Goal: Information Seeking & Learning: Learn about a topic

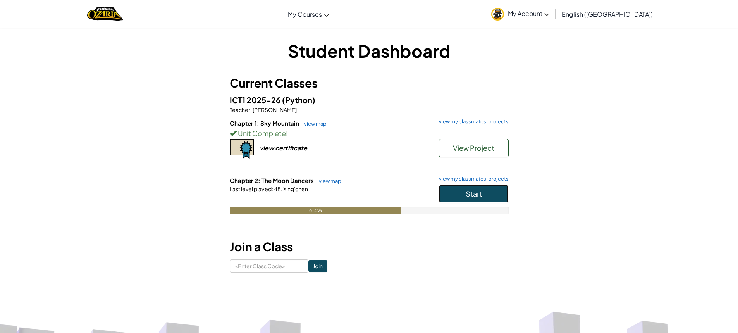
click at [465, 192] on span "Start" at bounding box center [473, 193] width 16 height 9
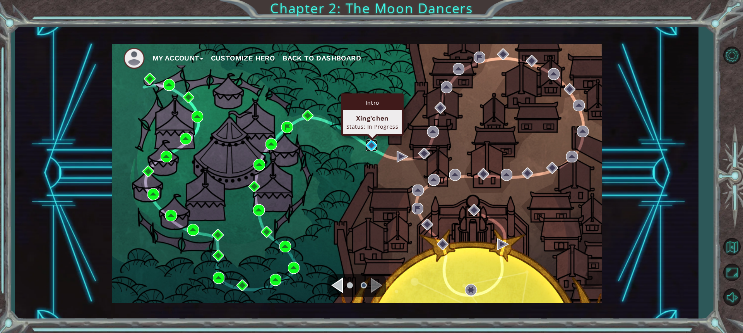
click at [374, 147] on img at bounding box center [372, 145] width 12 height 12
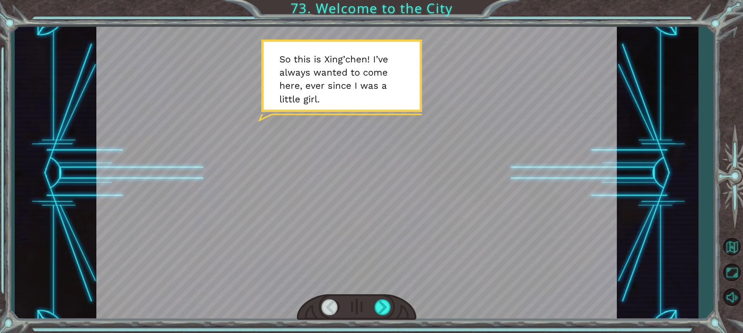
drag, startPoint x: 378, startPoint y: 213, endPoint x: 377, endPoint y: 253, distance: 40.3
click at [380, 232] on div at bounding box center [356, 173] width 521 height 293
click at [388, 305] on div at bounding box center [383, 307] width 17 height 16
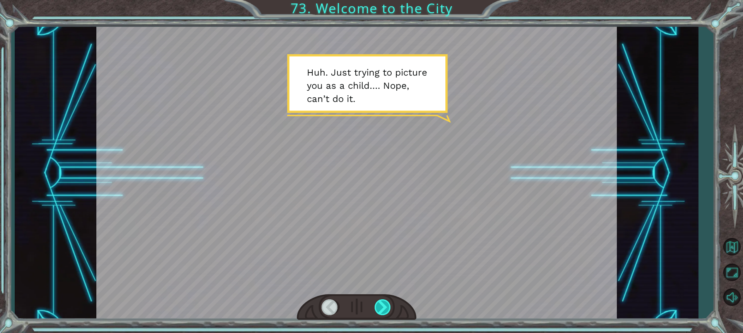
click at [384, 314] on div at bounding box center [383, 307] width 17 height 16
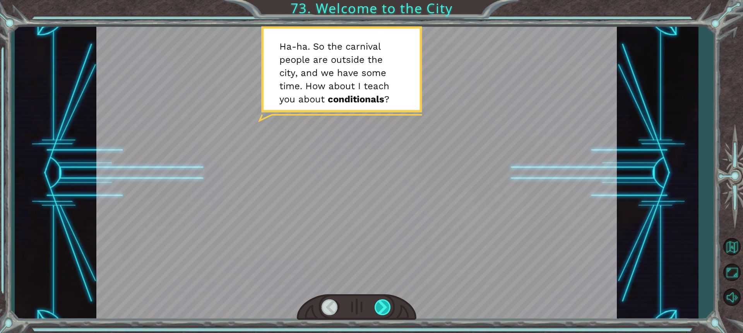
click at [385, 307] on div at bounding box center [383, 307] width 17 height 16
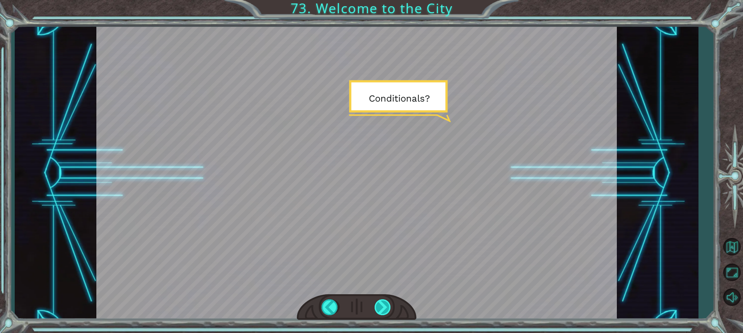
click at [385, 307] on div at bounding box center [383, 307] width 17 height 16
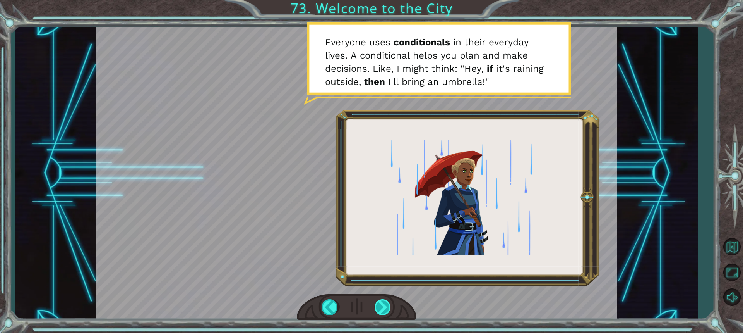
click at [389, 303] on div at bounding box center [383, 307] width 17 height 16
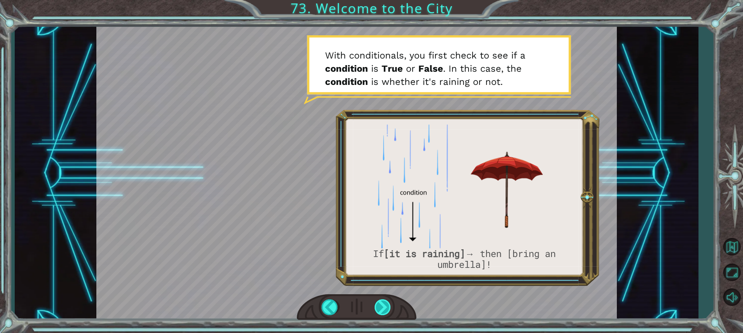
click at [381, 305] on div at bounding box center [383, 307] width 17 height 16
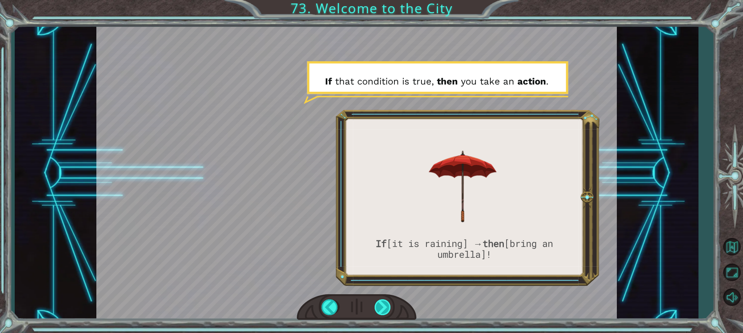
click at [386, 303] on div at bounding box center [383, 307] width 17 height 16
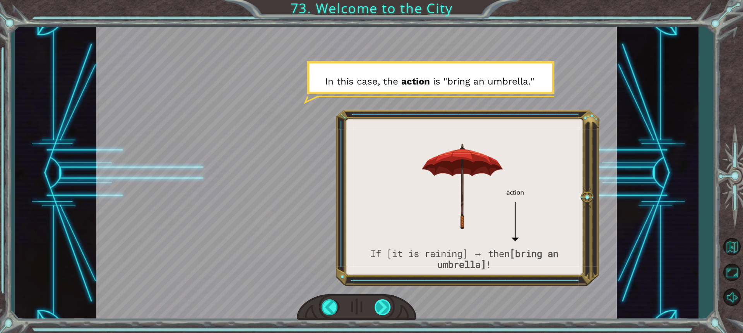
click at [386, 303] on div at bounding box center [383, 307] width 17 height 16
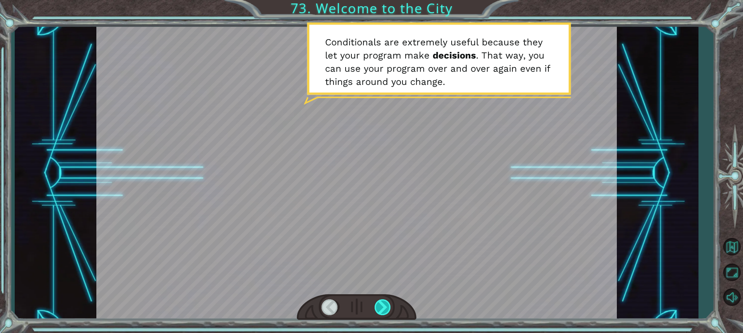
click at [386, 303] on div at bounding box center [383, 307] width 17 height 16
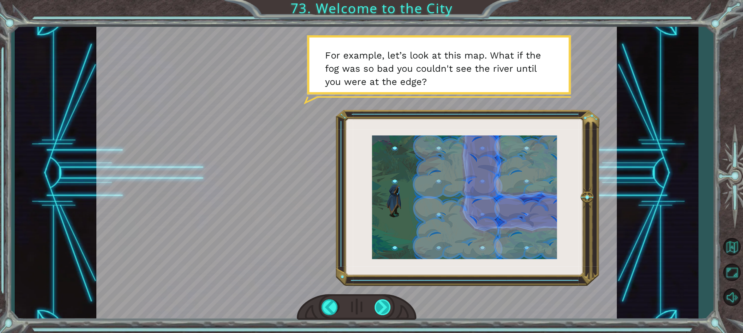
click at [386, 303] on div at bounding box center [383, 307] width 17 height 16
click at [391, 303] on div at bounding box center [383, 307] width 17 height 16
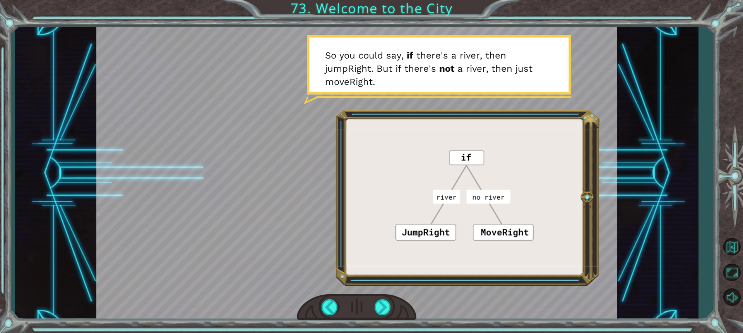
click at [393, 303] on div at bounding box center [357, 307] width 120 height 26
click at [385, 310] on div at bounding box center [383, 307] width 17 height 16
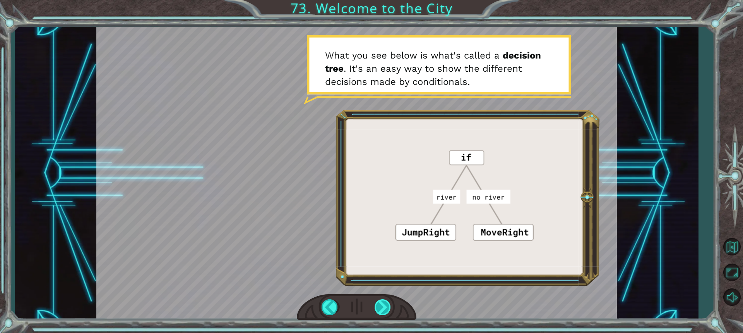
click at [379, 308] on div at bounding box center [383, 307] width 17 height 16
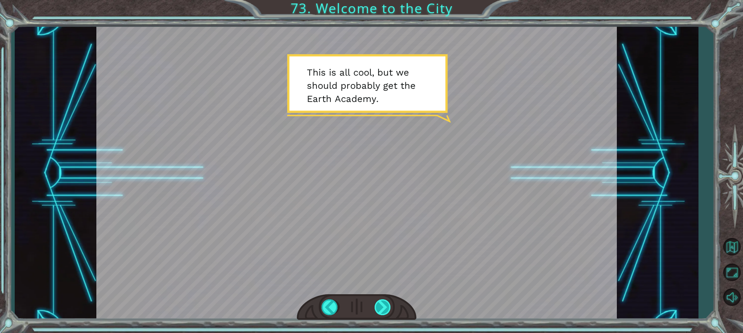
click at [379, 309] on div at bounding box center [383, 307] width 17 height 16
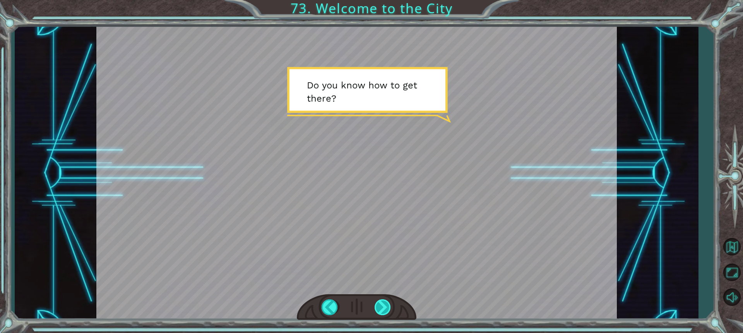
click at [379, 309] on div at bounding box center [383, 307] width 17 height 16
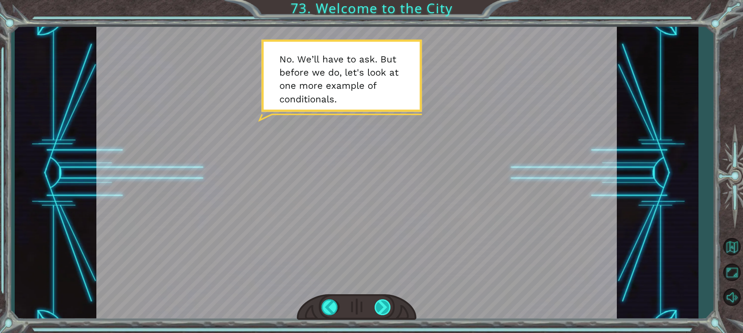
click at [379, 309] on div at bounding box center [383, 307] width 17 height 16
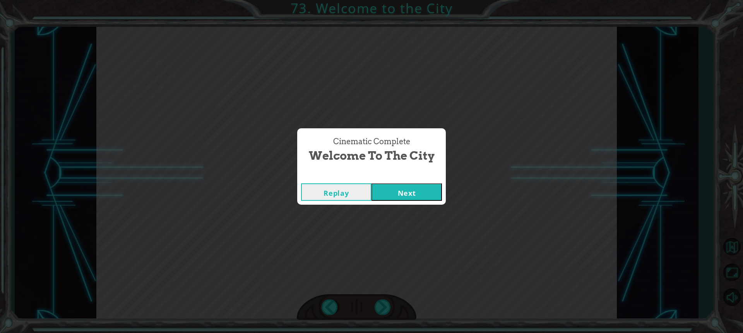
click at [388, 186] on button "Next" at bounding box center [407, 191] width 70 height 17
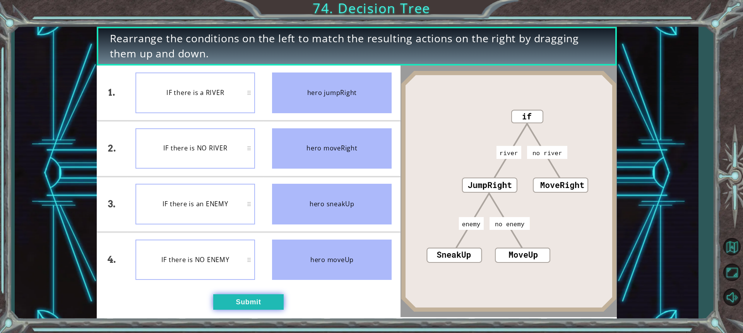
click at [248, 301] on button "Submit" at bounding box center [248, 301] width 70 height 15
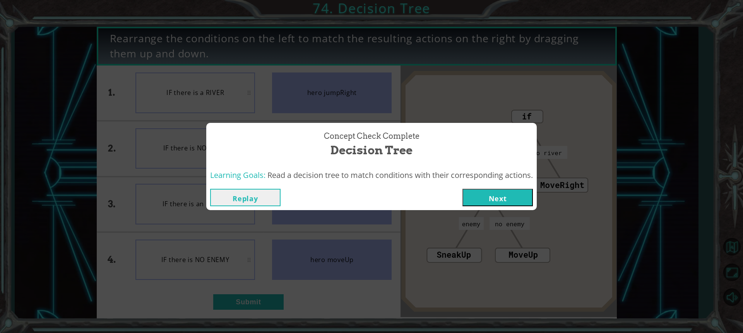
click at [504, 197] on button "Next" at bounding box center [498, 197] width 70 height 17
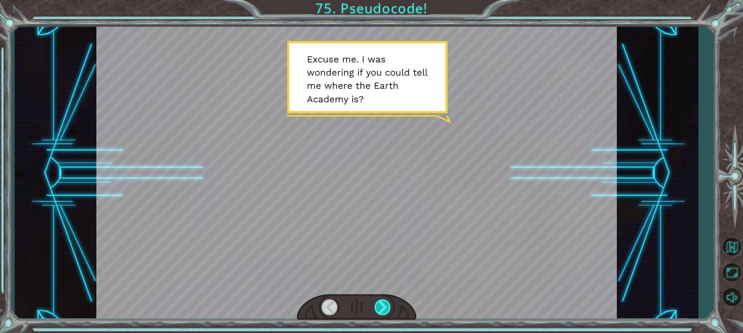
click at [387, 308] on div at bounding box center [383, 307] width 17 height 16
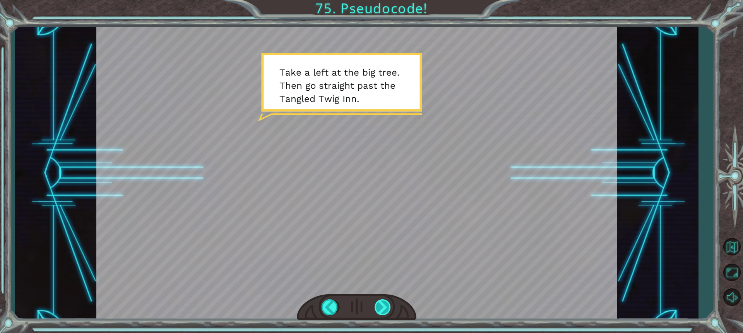
click at [383, 313] on div at bounding box center [383, 307] width 17 height 16
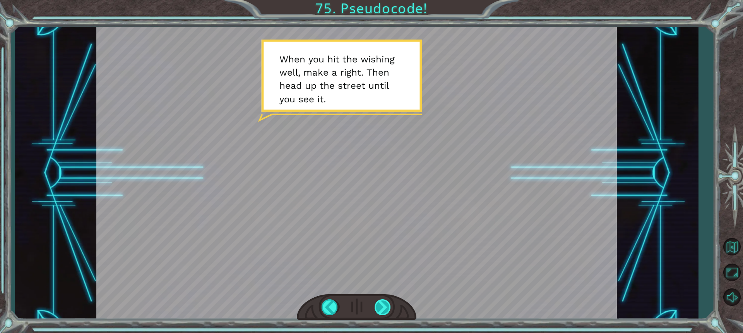
click at [384, 310] on div at bounding box center [383, 307] width 17 height 16
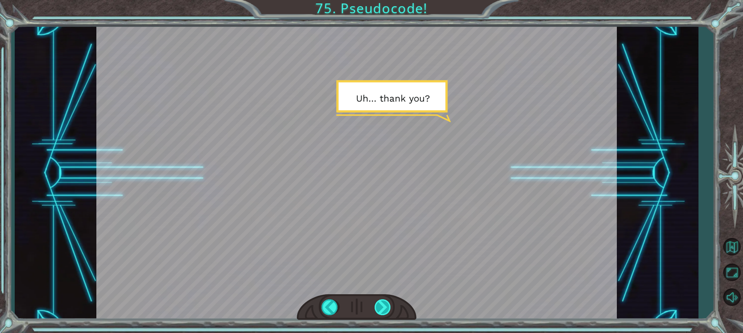
click at [384, 310] on div at bounding box center [383, 307] width 17 height 16
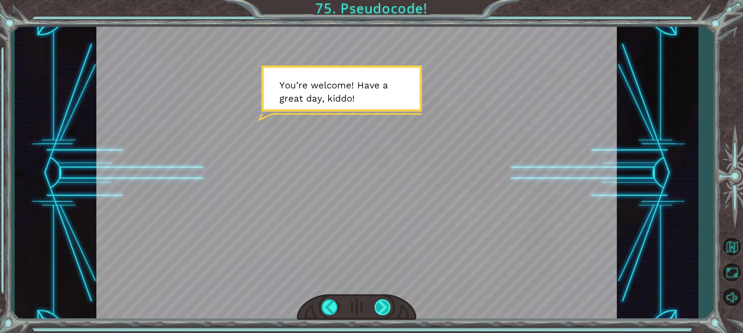
click at [384, 310] on div at bounding box center [383, 307] width 17 height 16
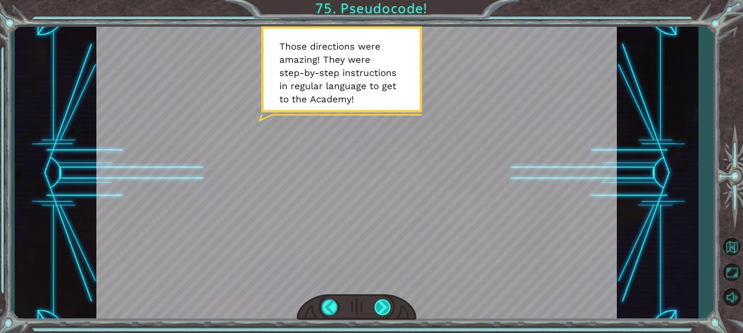
click at [386, 311] on div at bounding box center [383, 307] width 17 height 16
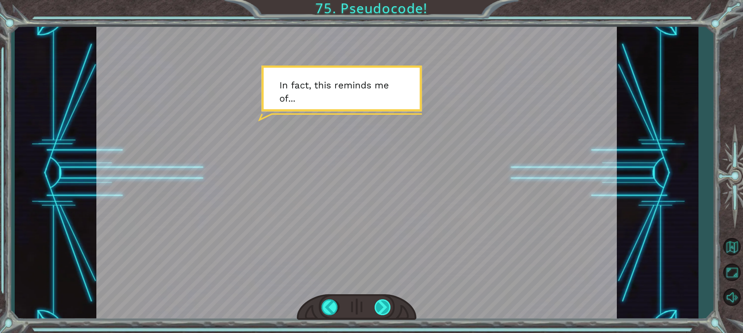
click at [377, 307] on div at bounding box center [383, 307] width 17 height 16
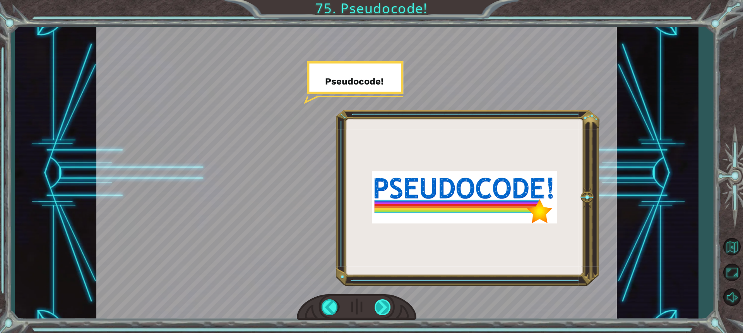
click at [379, 300] on div at bounding box center [383, 307] width 17 height 16
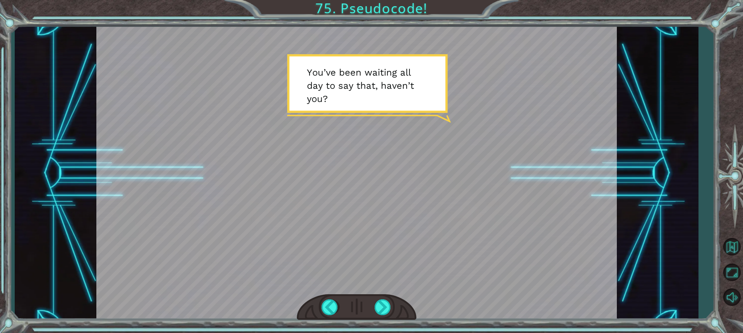
click at [380, 298] on div at bounding box center [357, 307] width 120 height 26
click at [384, 308] on div at bounding box center [383, 307] width 17 height 16
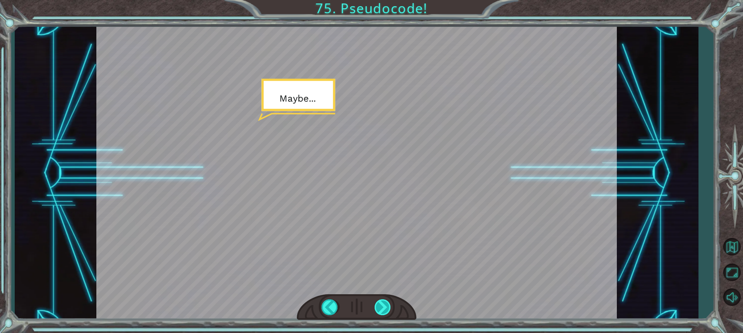
click at [380, 300] on div at bounding box center [383, 307] width 17 height 16
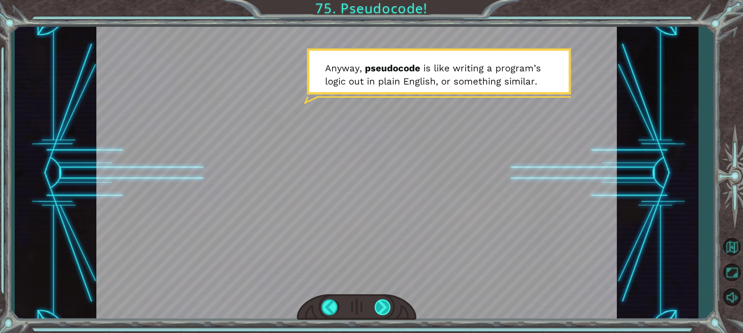
click at [381, 300] on div at bounding box center [383, 307] width 17 height 16
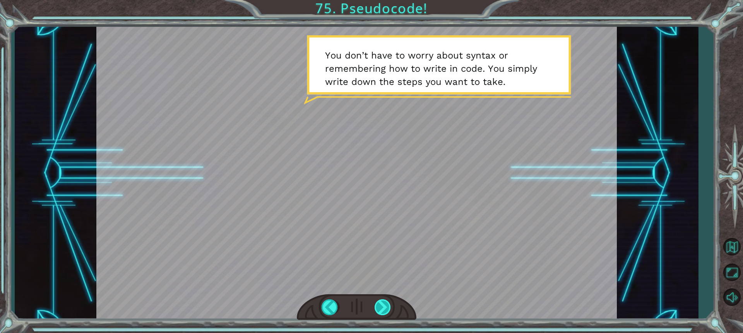
click at [382, 307] on div at bounding box center [383, 307] width 17 height 16
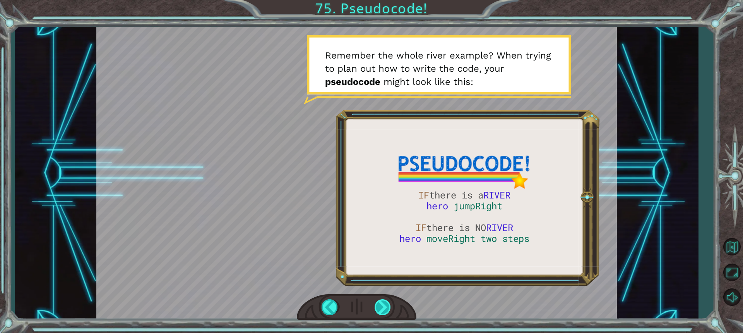
click at [382, 307] on div at bounding box center [383, 307] width 17 height 16
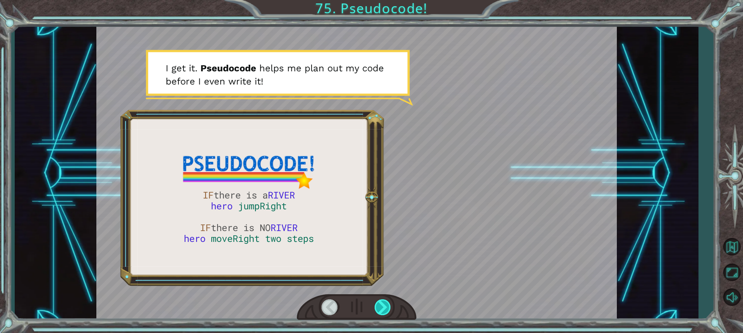
click at [382, 307] on div at bounding box center [383, 307] width 17 height 16
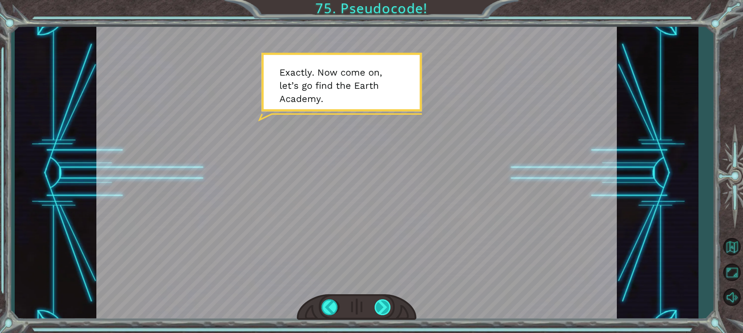
click at [382, 307] on div at bounding box center [383, 307] width 17 height 16
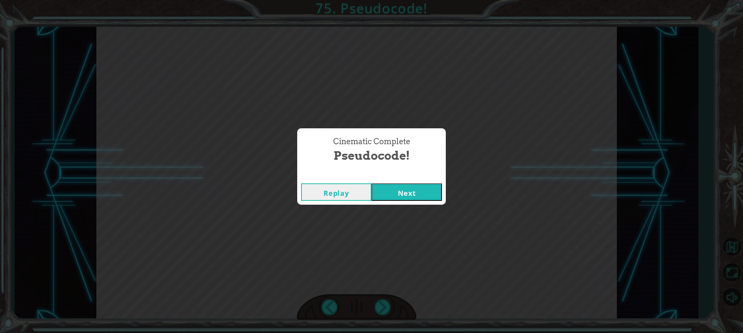
click at [405, 181] on div "Replay Next" at bounding box center [371, 191] width 149 height 25
click at [402, 189] on button "Next" at bounding box center [407, 191] width 70 height 17
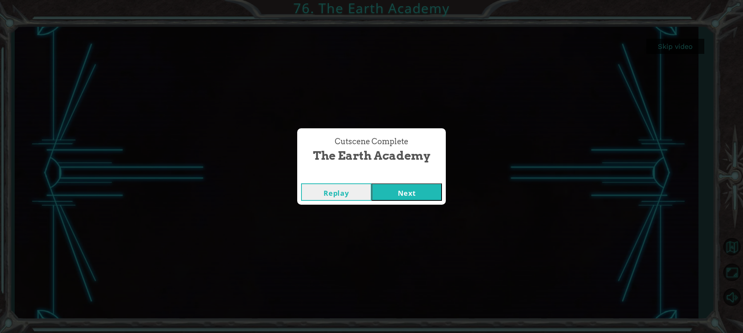
click at [386, 183] on button "Next" at bounding box center [407, 191] width 70 height 17
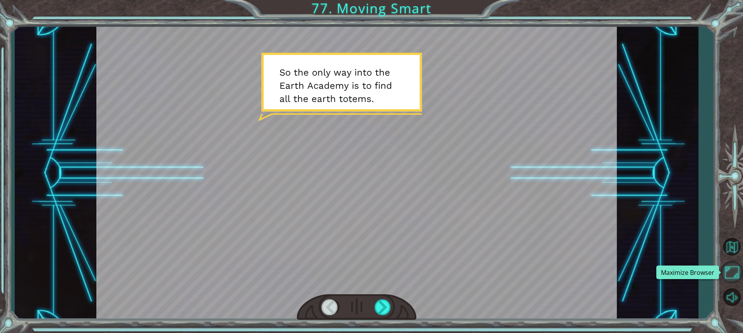
click at [730, 275] on button "Maximize Browser" at bounding box center [732, 272] width 22 height 22
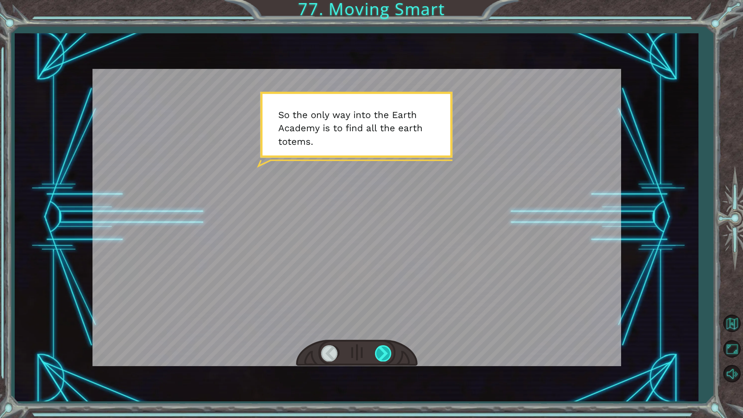
drag, startPoint x: 376, startPoint y: 348, endPoint x: 379, endPoint y: 361, distance: 13.1
click at [376, 332] on div at bounding box center [383, 353] width 17 height 16
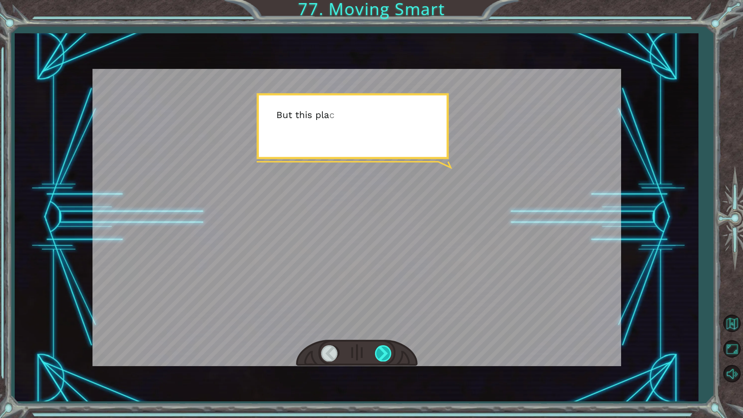
click at [379, 332] on div at bounding box center [383, 353] width 17 height 16
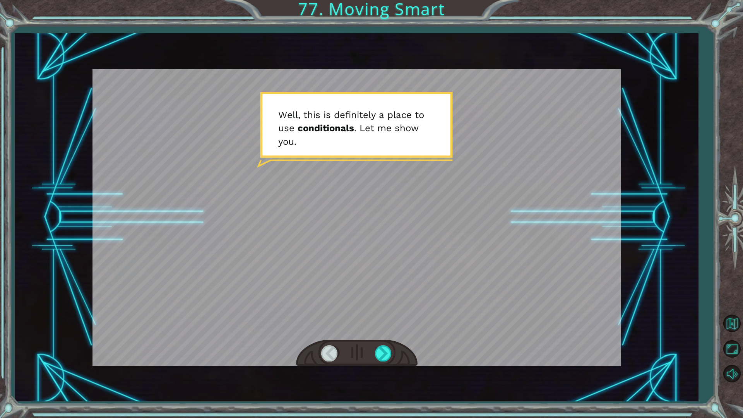
click at [333, 332] on div at bounding box center [329, 353] width 17 height 16
click at [377, 332] on div at bounding box center [383, 353] width 17 height 16
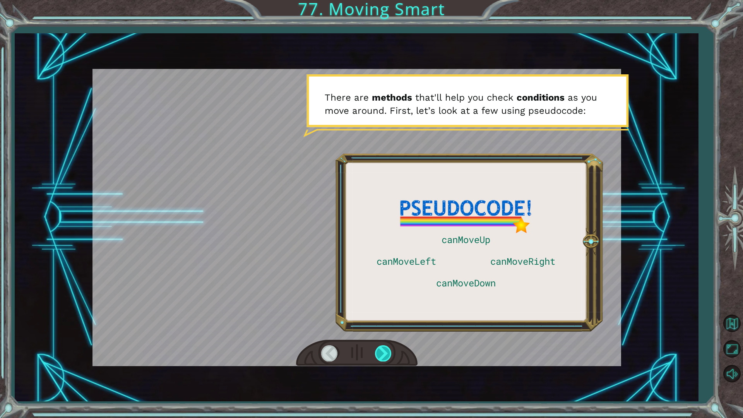
click at [381, 332] on div at bounding box center [383, 353] width 17 height 16
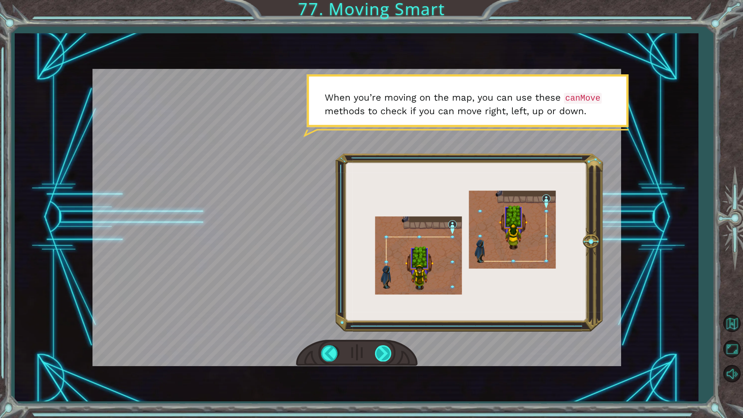
click at [381, 332] on div at bounding box center [383, 353] width 17 height 16
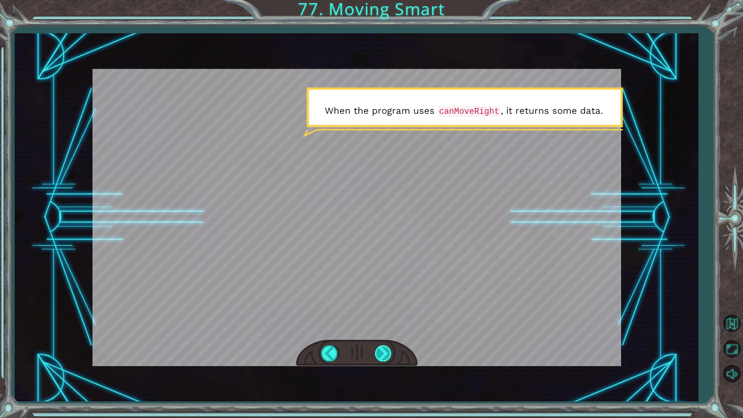
click at [381, 332] on div at bounding box center [383, 353] width 17 height 16
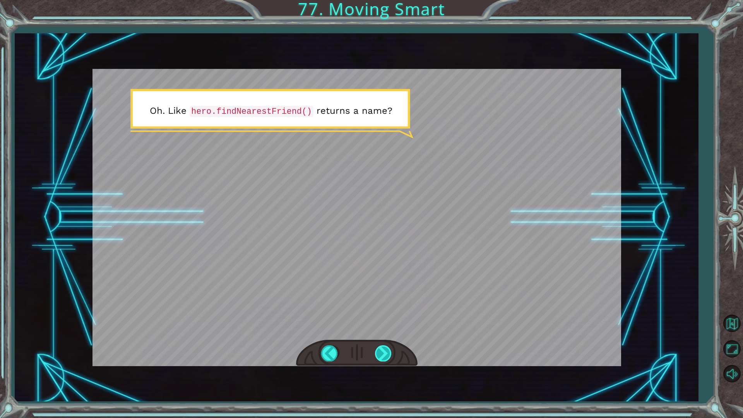
click at [381, 332] on div at bounding box center [383, 353] width 17 height 16
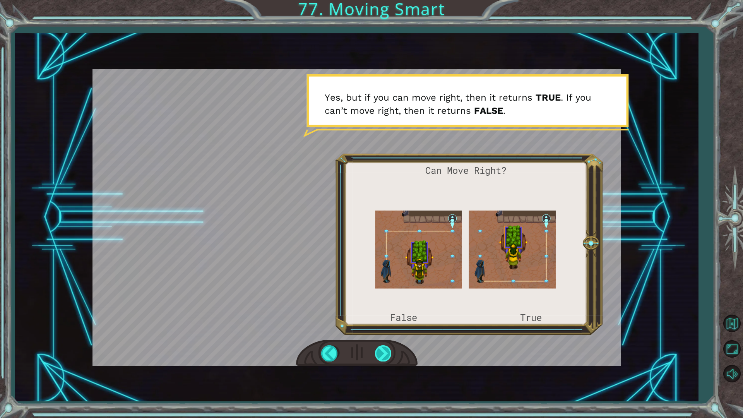
click at [381, 332] on div at bounding box center [383, 353] width 17 height 16
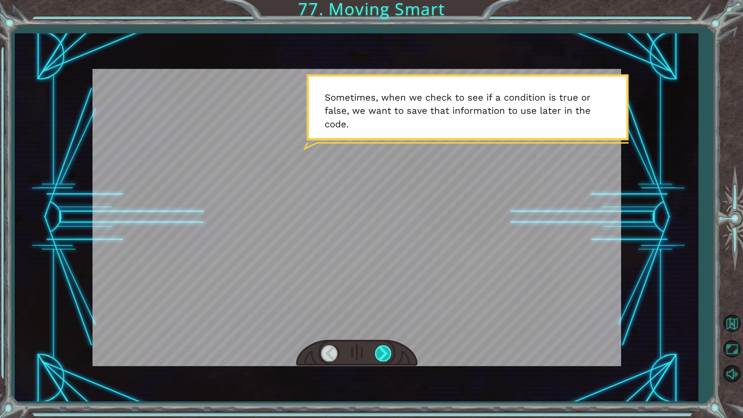
click at [381, 332] on div at bounding box center [383, 353] width 17 height 16
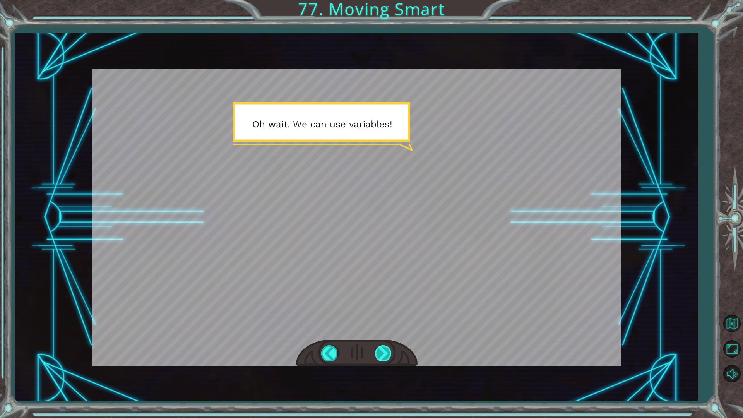
click at [381, 332] on div at bounding box center [383, 353] width 17 height 16
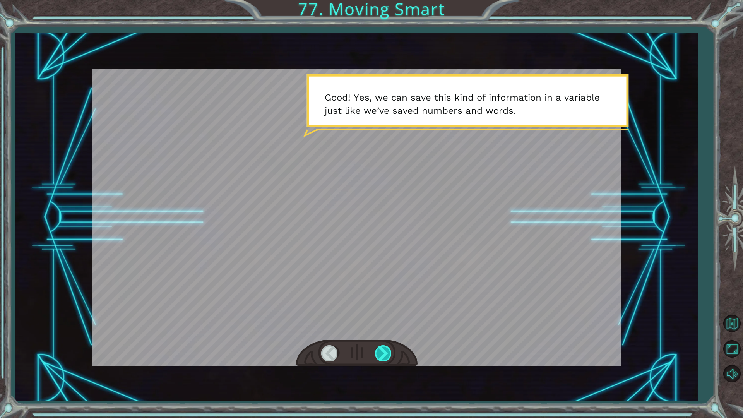
click at [381, 332] on div at bounding box center [383, 353] width 17 height 16
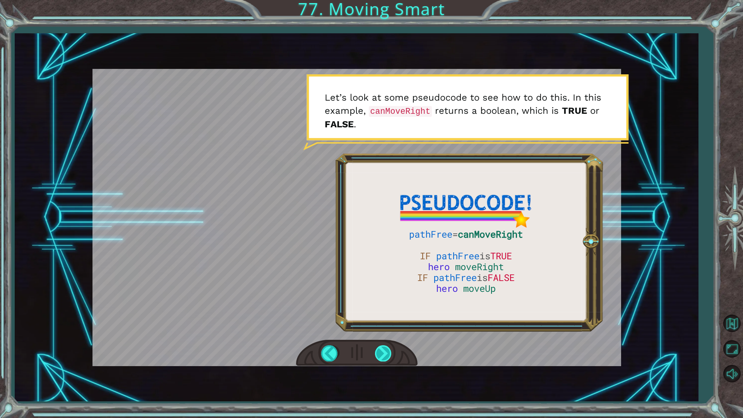
click at [381, 332] on div at bounding box center [383, 353] width 17 height 16
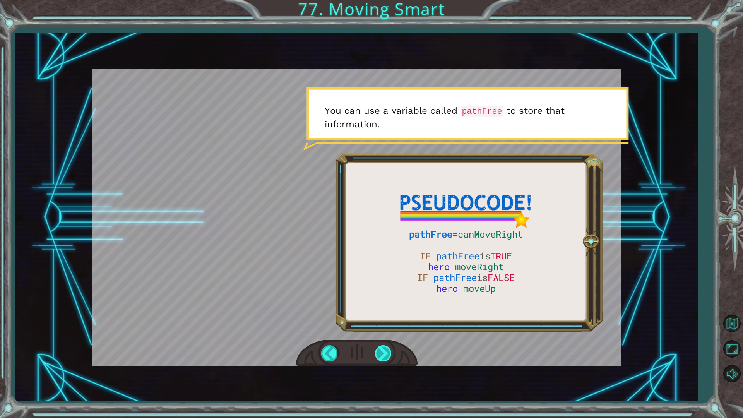
click at [381, 332] on div at bounding box center [383, 353] width 17 height 16
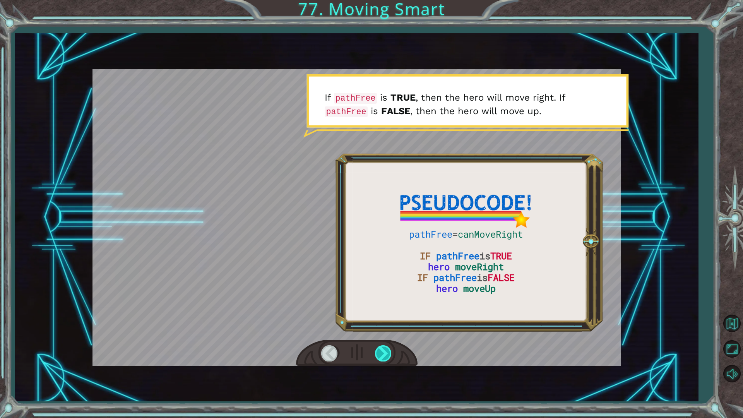
click at [381, 332] on div at bounding box center [383, 353] width 17 height 16
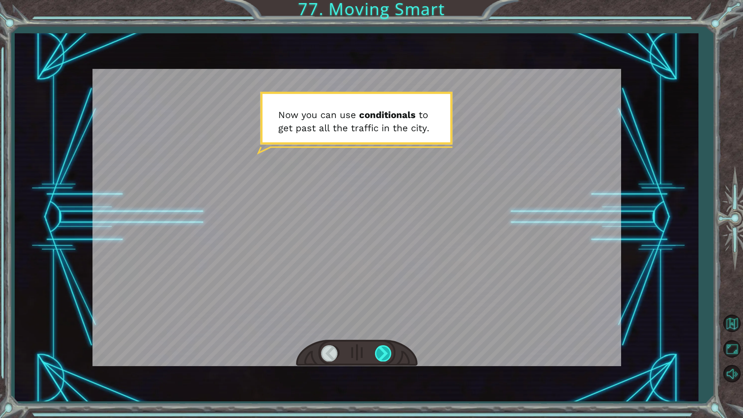
click at [381, 332] on div at bounding box center [383, 353] width 17 height 16
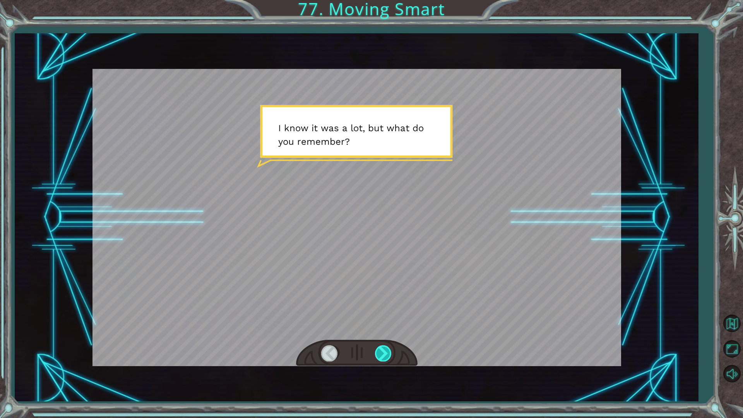
click at [381, 332] on div at bounding box center [383, 353] width 17 height 16
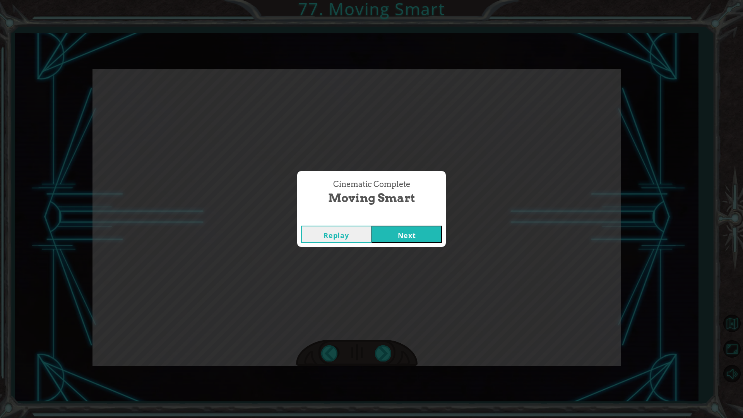
click at [415, 229] on button "Next" at bounding box center [407, 234] width 70 height 17
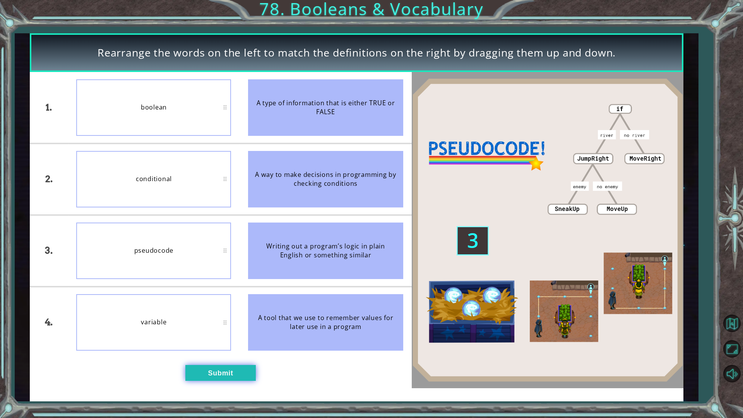
click at [250, 332] on button "Submit" at bounding box center [220, 373] width 70 height 16
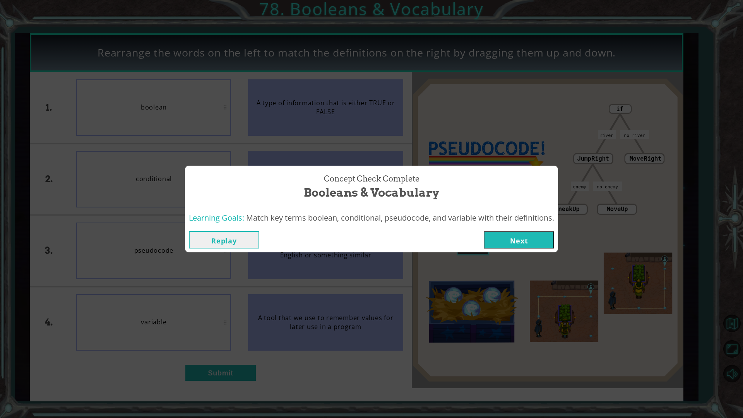
click at [522, 244] on button "Next" at bounding box center [519, 239] width 70 height 17
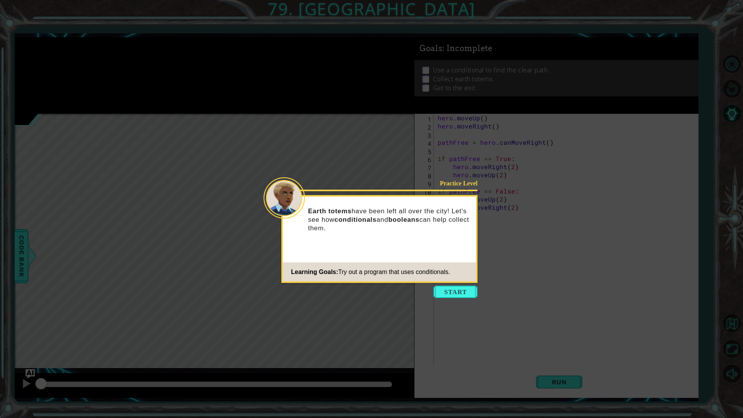
drag, startPoint x: 456, startPoint y: 302, endPoint x: 454, endPoint y: 285, distance: 17.5
click at [455, 299] on icon at bounding box center [371, 209] width 743 height 418
click at [454, 283] on div "Practice Level Earth totems have been left all over the city! Let's see how con…" at bounding box center [379, 239] width 196 height 88
click at [459, 281] on footer "Learning Goals: Try out a program that uses conditionals." at bounding box center [379, 272] width 193 height 19
click at [459, 292] on button "Start" at bounding box center [456, 292] width 44 height 12
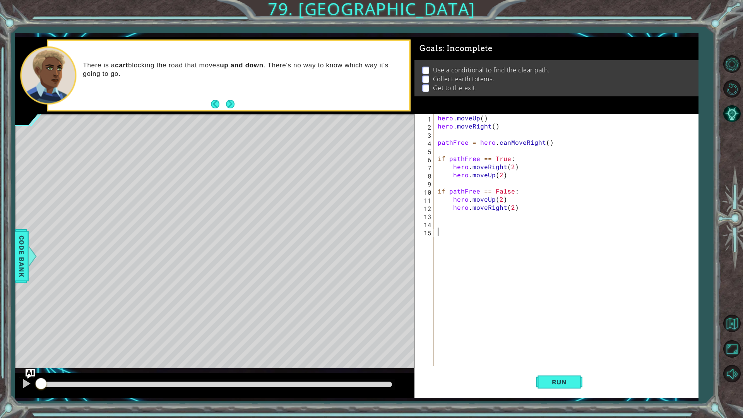
click at [438, 220] on div "hero . moveUp ( ) hero . moveRight ( ) pathFree = hero . canMoveRight ( ) if pa…" at bounding box center [568, 248] width 264 height 268
type textarea "hero.jum"
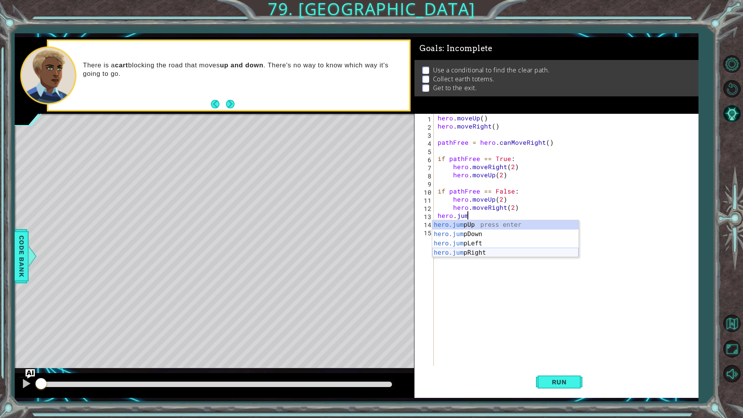
click at [484, 253] on div "hero.jum pUp press enter hero.jum pDown press enter hero.jum pLeft press enter …" at bounding box center [505, 248] width 146 height 56
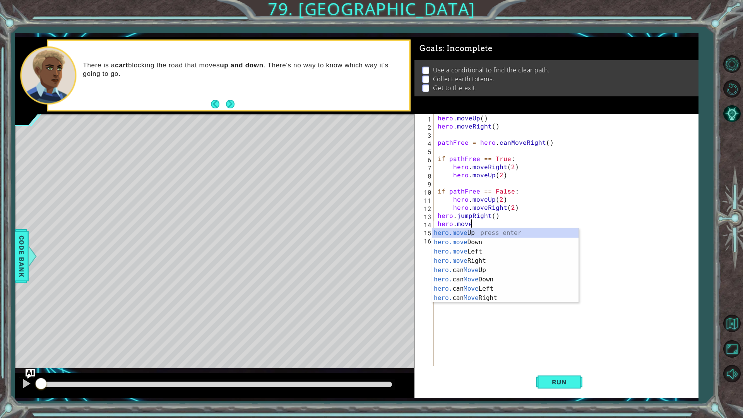
scroll to position [0, 2]
click at [472, 258] on div "hero.move Up press enter hero.move Down press enter hero.move Left press enter …" at bounding box center [505, 274] width 146 height 93
type textarea "hero.moveRight(1)"
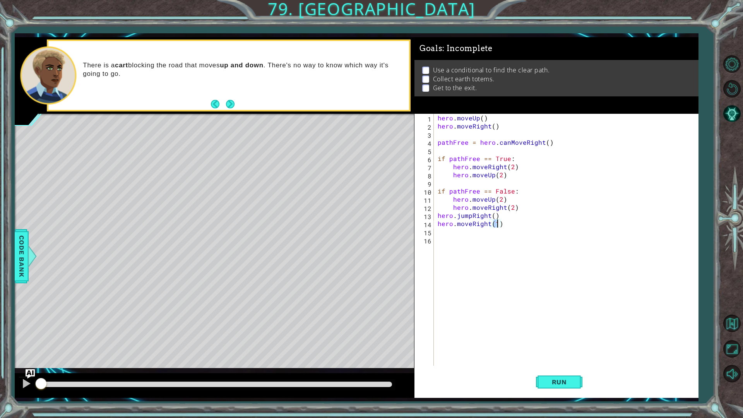
click at [451, 232] on div "hero . moveUp ( ) hero . moveRight ( ) pathFree = hero . canMoveRight ( ) if pa…" at bounding box center [568, 248] width 264 height 268
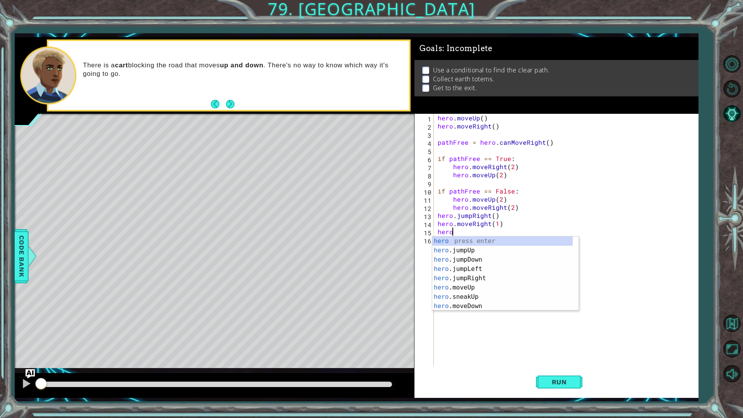
scroll to position [0, 1]
type textarea "hero.jump"
click at [475, 251] on div "hero.jump Up press enter hero.jump Down press enter hero.jump Left press enter …" at bounding box center [505, 265] width 146 height 56
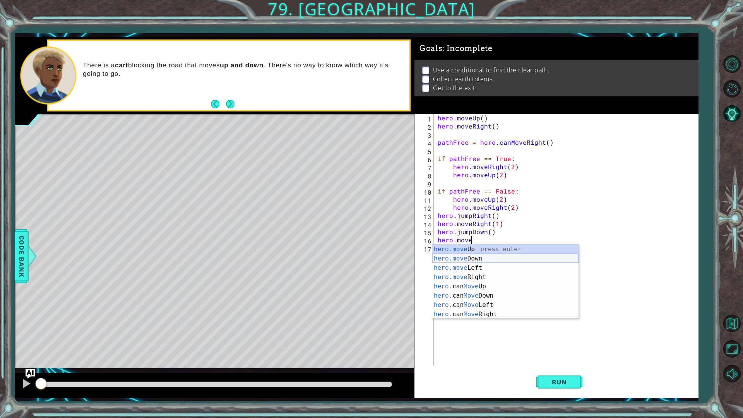
click at [480, 257] on div "hero.move Up press enter hero.move Down press enter hero.move Left press enter …" at bounding box center [505, 291] width 146 height 93
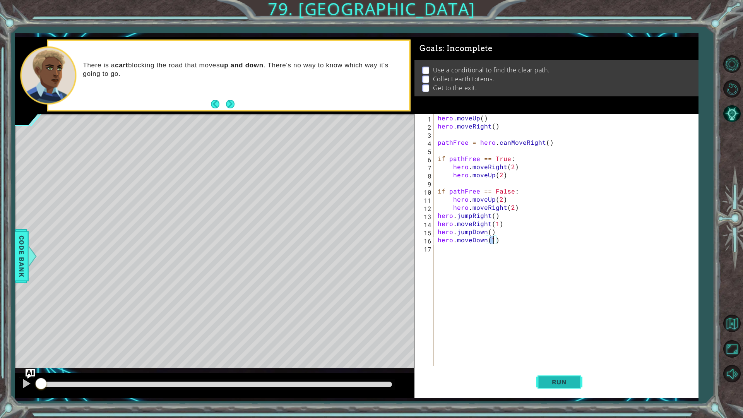
type textarea "hero.moveDown(1)"
click at [555, 332] on span "Run" at bounding box center [559, 382] width 31 height 8
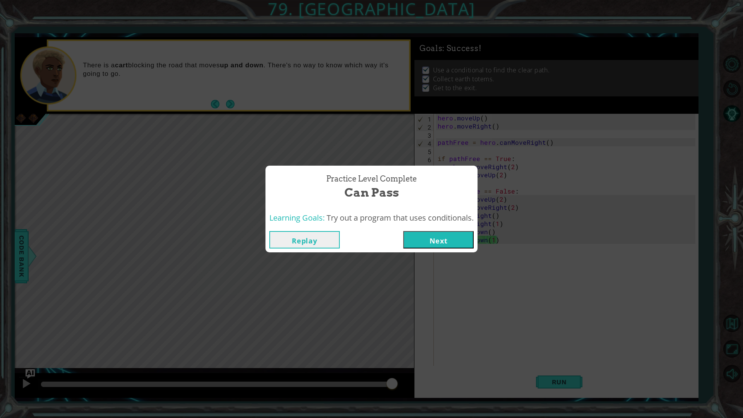
click at [428, 245] on button "Next" at bounding box center [438, 239] width 70 height 17
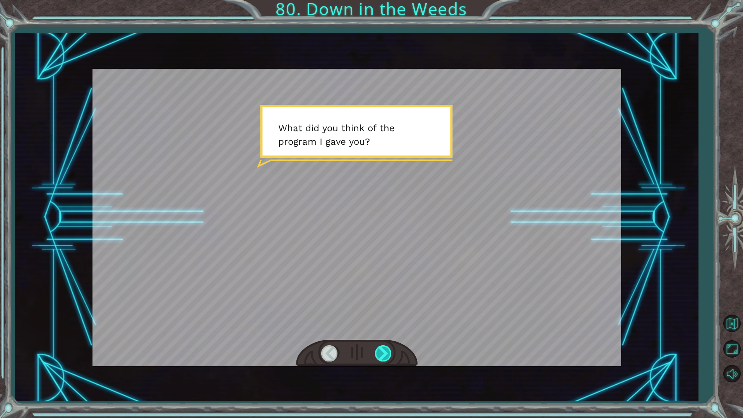
click at [385, 332] on div at bounding box center [383, 353] width 17 height 16
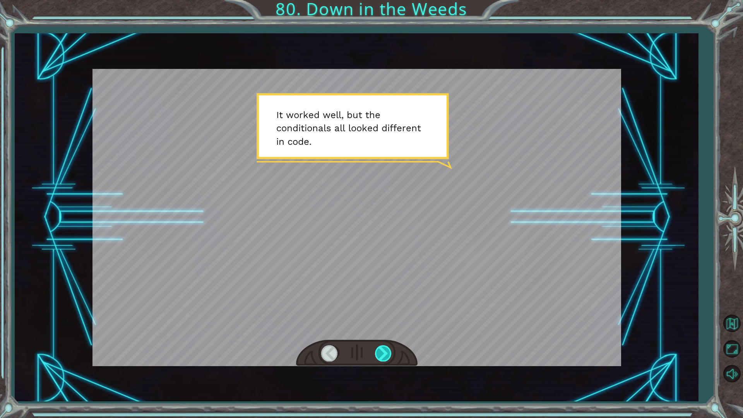
click at [381, 332] on div at bounding box center [383, 353] width 17 height 16
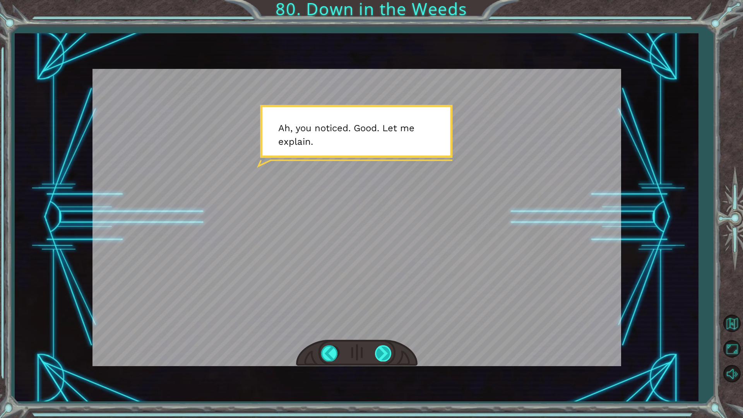
click at [382, 332] on div at bounding box center [383, 353] width 17 height 16
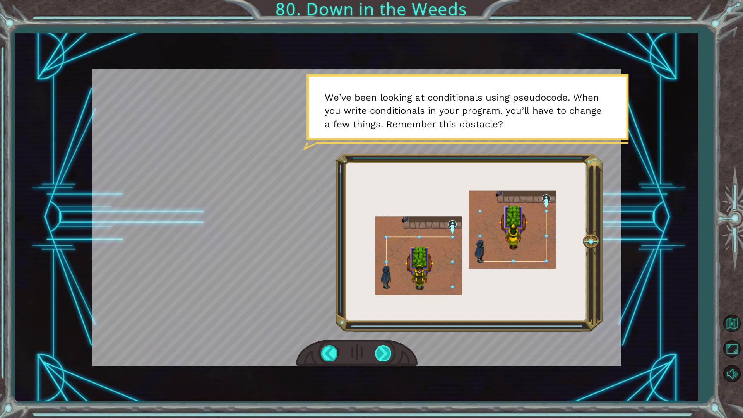
click at [384, 332] on div at bounding box center [383, 353] width 17 height 16
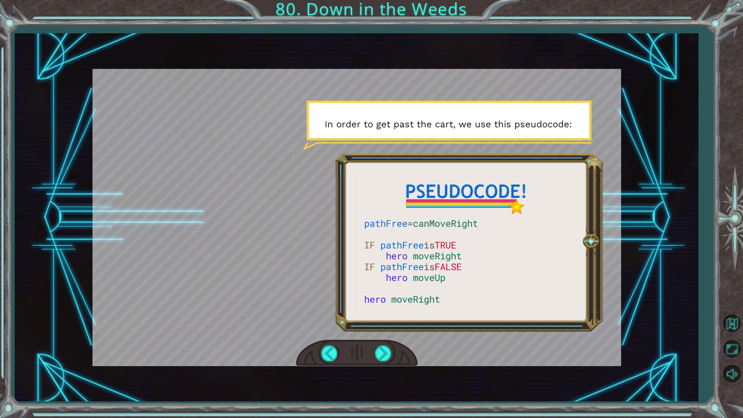
click at [388, 332] on div at bounding box center [357, 353] width 122 height 27
click at [382, 332] on div at bounding box center [383, 353] width 17 height 16
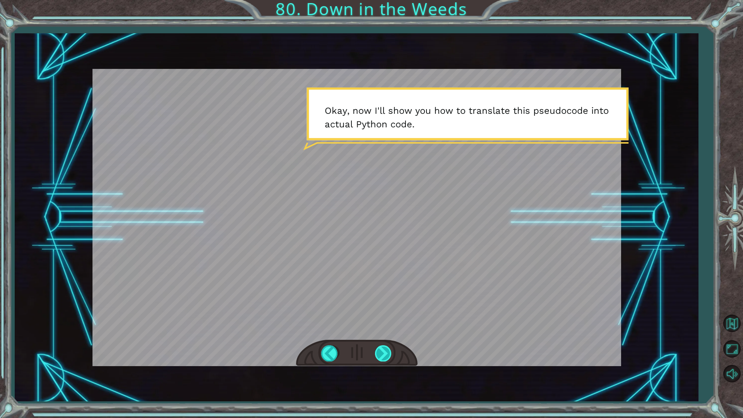
click at [383, 332] on div at bounding box center [383, 353] width 17 height 16
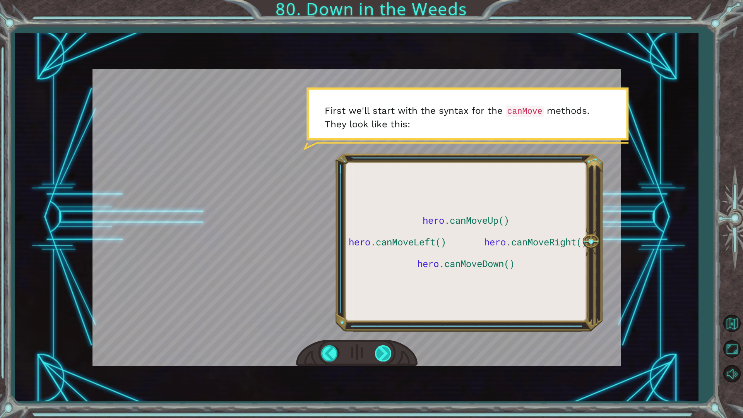
click at [383, 332] on div at bounding box center [383, 353] width 17 height 16
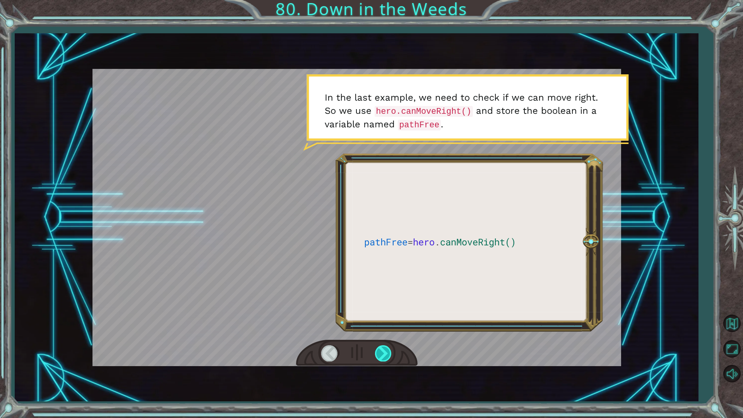
click at [376, 332] on div at bounding box center [383, 353] width 17 height 16
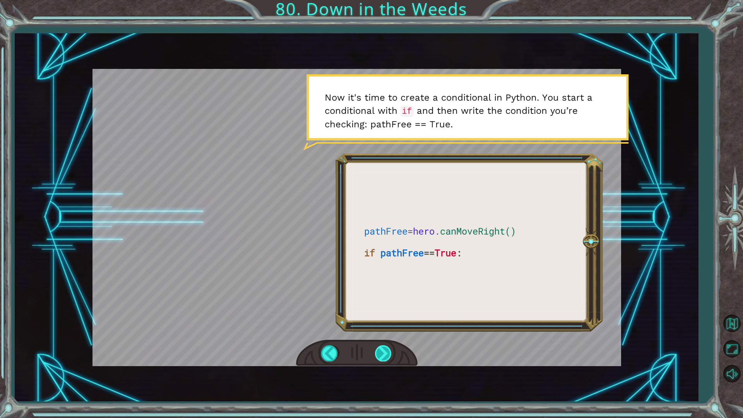
click at [375, 332] on div at bounding box center [383, 353] width 17 height 16
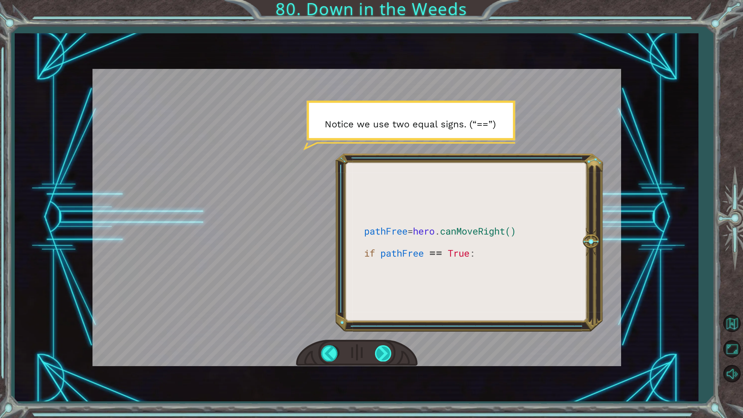
click at [375, 332] on div at bounding box center [383, 353] width 17 height 16
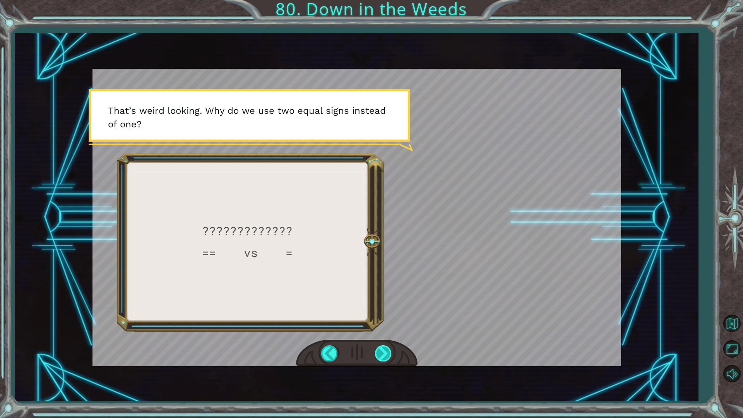
click at [375, 332] on div at bounding box center [383, 353] width 17 height 16
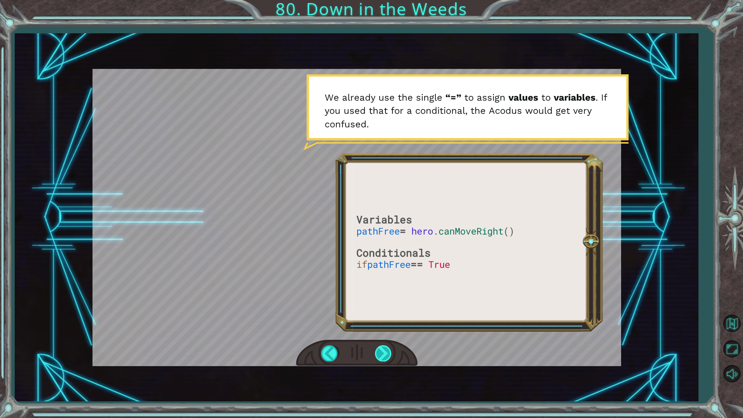
click at [375, 332] on div at bounding box center [383, 353] width 17 height 16
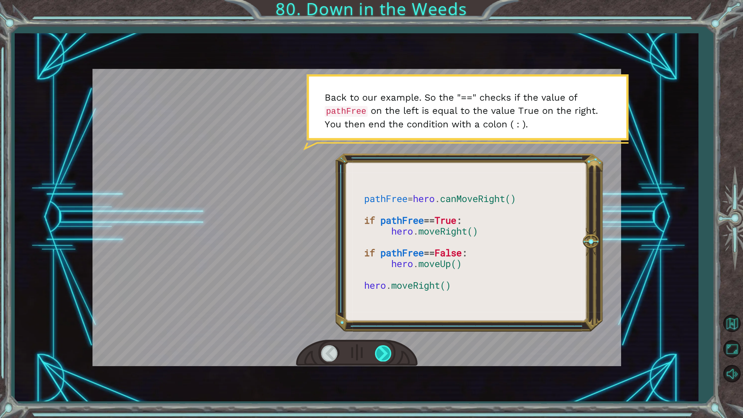
click at [375, 332] on div at bounding box center [383, 353] width 17 height 16
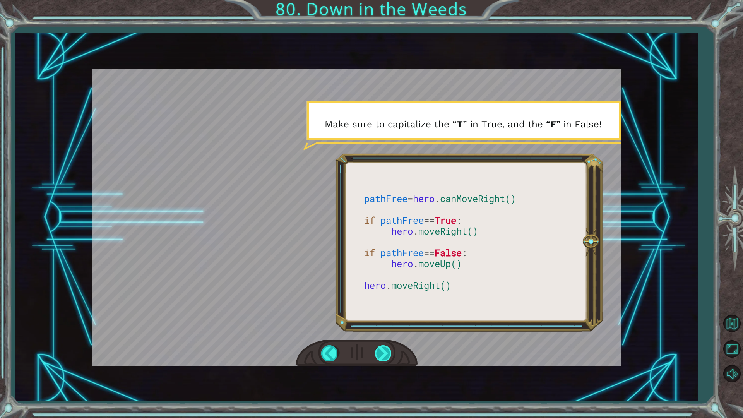
click at [375, 332] on div at bounding box center [383, 353] width 17 height 16
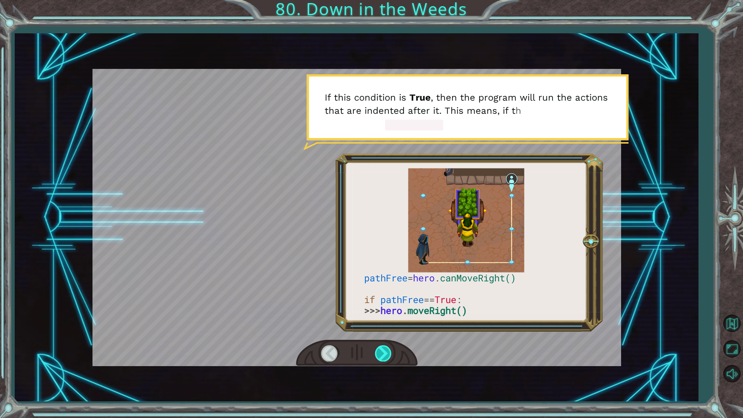
click at [375, 332] on div at bounding box center [383, 353] width 17 height 16
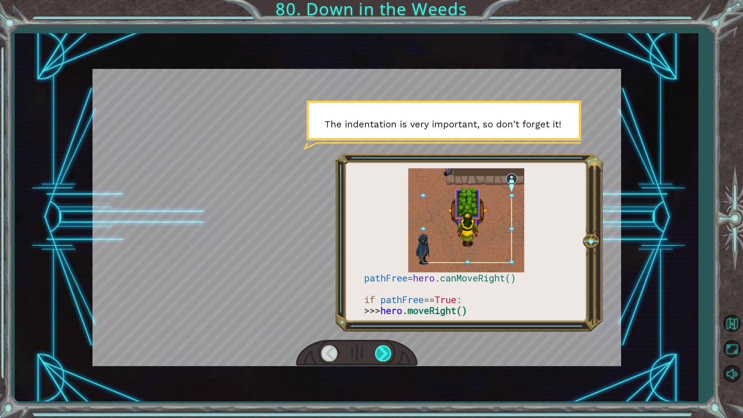
click at [375, 332] on div at bounding box center [383, 353] width 17 height 16
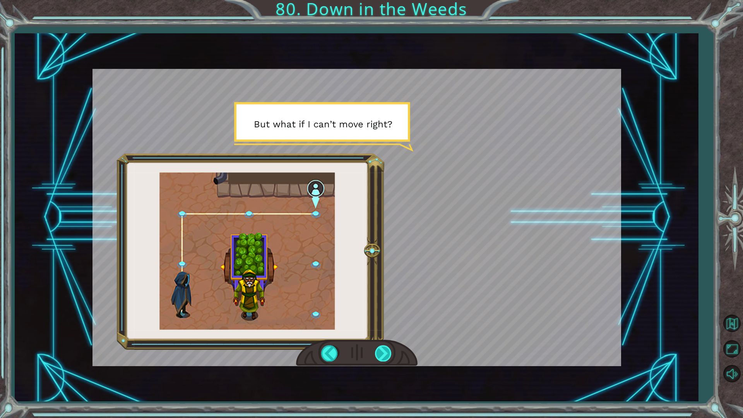
click at [375, 332] on div at bounding box center [383, 353] width 17 height 16
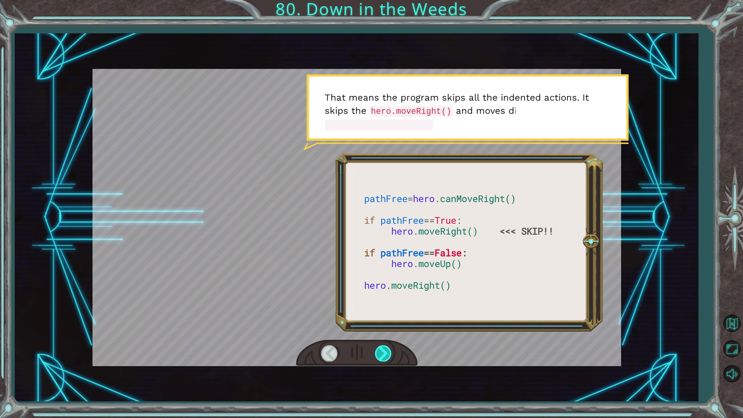
click at [375, 332] on div at bounding box center [383, 353] width 17 height 16
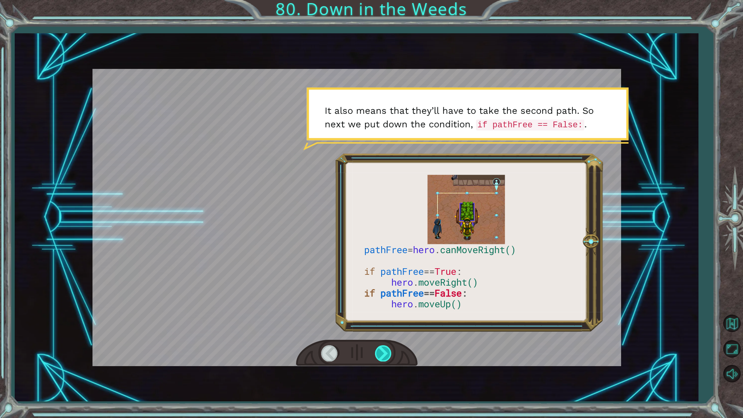
click at [375, 332] on div at bounding box center [383, 353] width 17 height 16
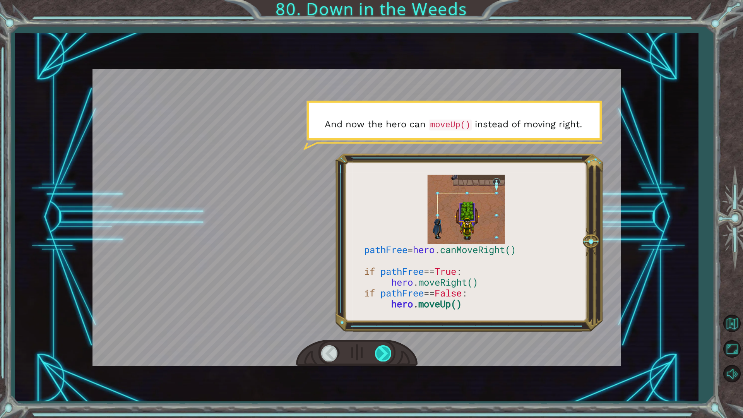
click at [375, 332] on div at bounding box center [383, 353] width 17 height 16
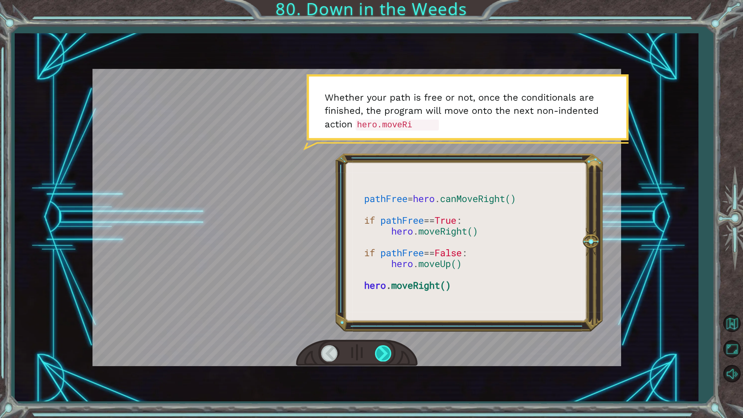
click at [375, 332] on div at bounding box center [383, 353] width 17 height 16
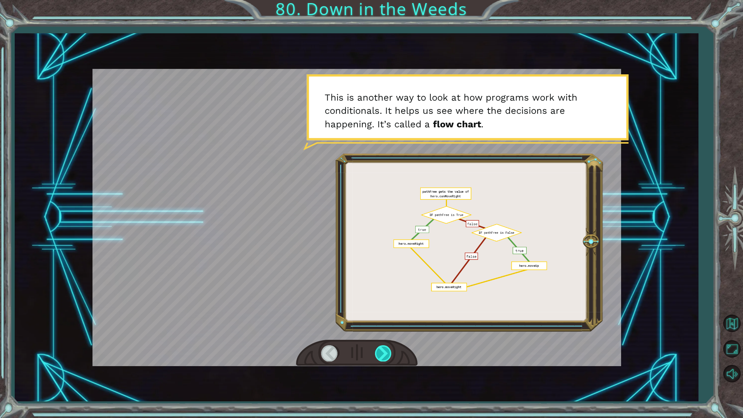
click at [375, 332] on div at bounding box center [383, 353] width 17 height 16
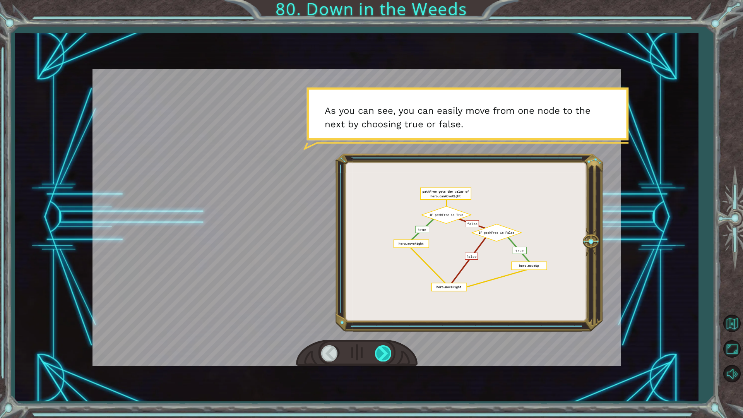
click at [375, 332] on div at bounding box center [383, 353] width 17 height 16
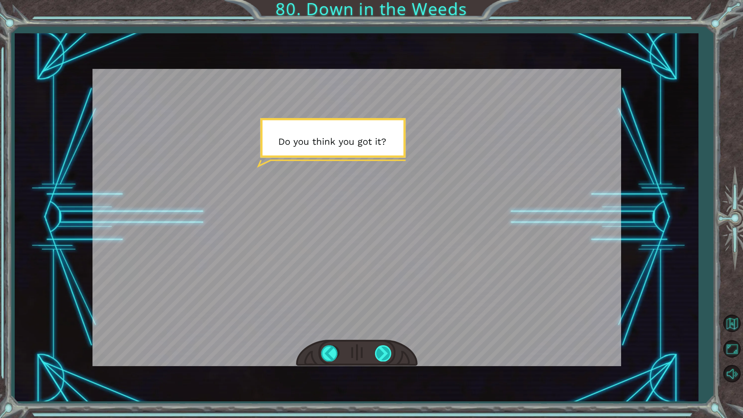
click at [375, 332] on div at bounding box center [383, 353] width 17 height 16
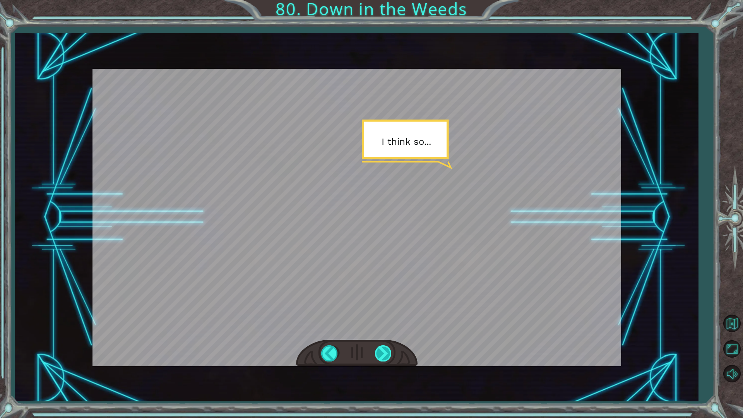
click at [375, 332] on div at bounding box center [383, 353] width 17 height 16
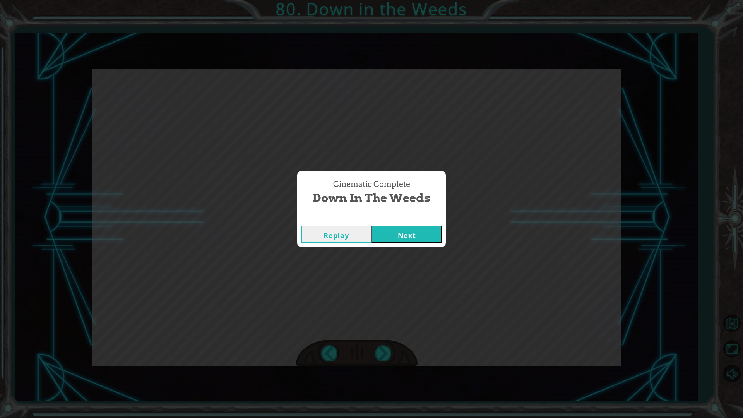
click at [391, 234] on button "Next" at bounding box center [407, 234] width 70 height 17
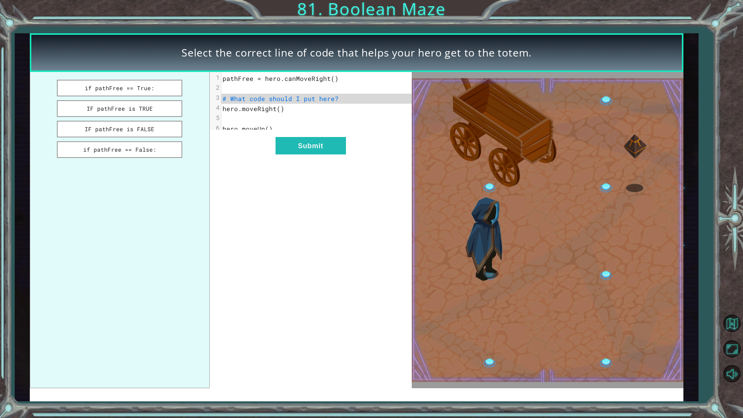
drag, startPoint x: 153, startPoint y: 86, endPoint x: 297, endPoint y: 97, distance: 144.5
click at [297, 97] on div "if pathFree == True: IF pathFree is TRUE IF pathFree is FALSE if pathFree == Fa…" at bounding box center [221, 230] width 382 height 316
click at [117, 86] on button "if pathFree == True:" at bounding box center [119, 88] width 125 height 17
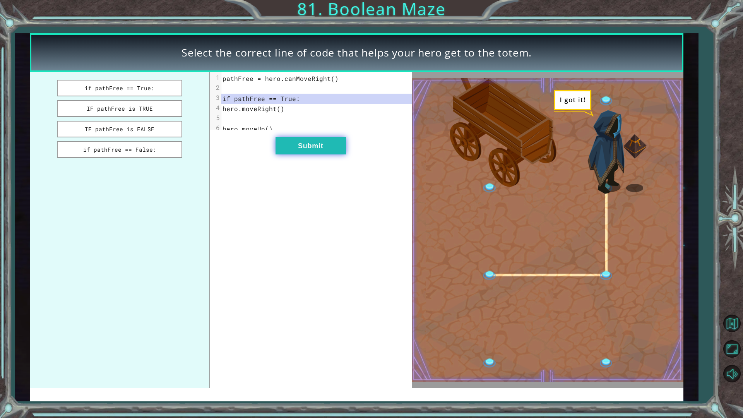
click at [326, 146] on button "Submit" at bounding box center [311, 145] width 70 height 17
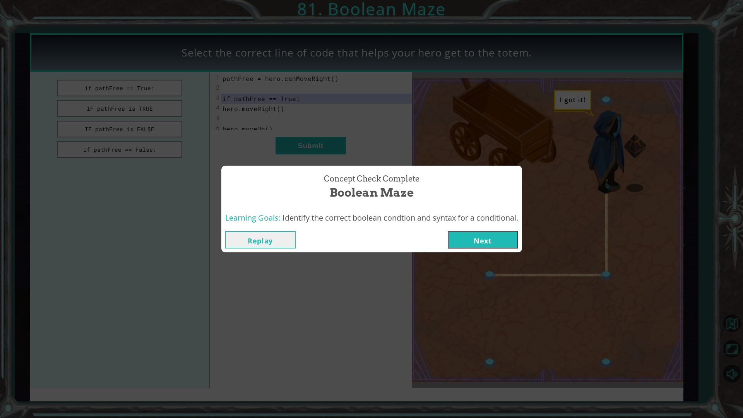
click at [489, 244] on button "Next" at bounding box center [483, 239] width 70 height 17
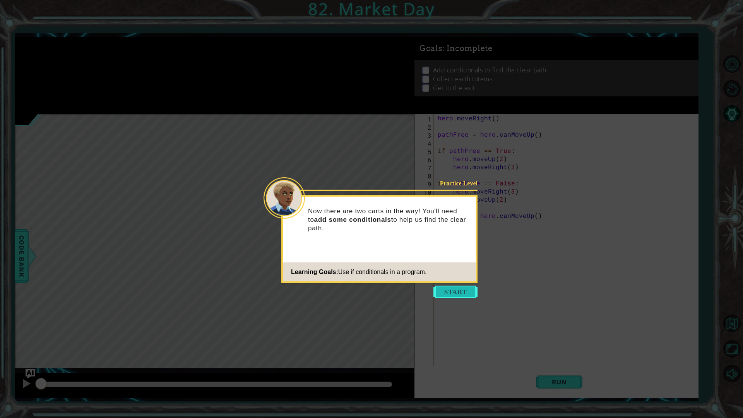
click at [458, 290] on button "Start" at bounding box center [456, 292] width 44 height 12
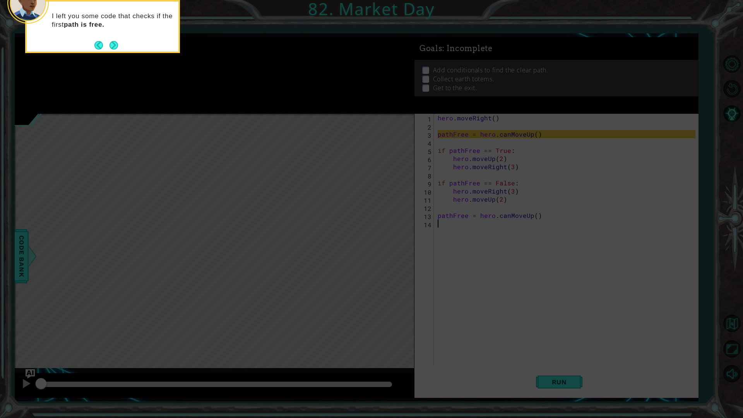
click at [340, 235] on icon at bounding box center [371, 67] width 743 height 701
click at [115, 41] on button "Next" at bounding box center [114, 45] width 9 height 9
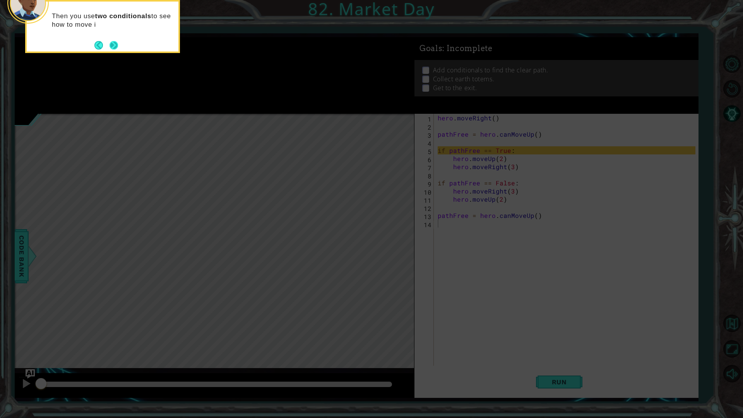
click at [115, 45] on button "Next" at bounding box center [114, 45] width 9 height 9
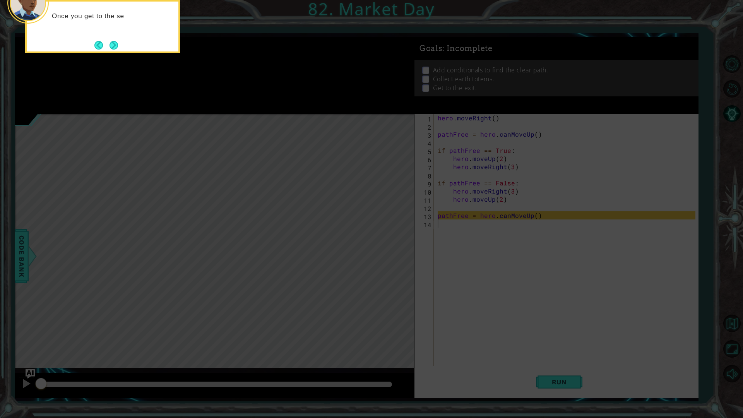
click at [115, 45] on button "Next" at bounding box center [114, 45] width 9 height 9
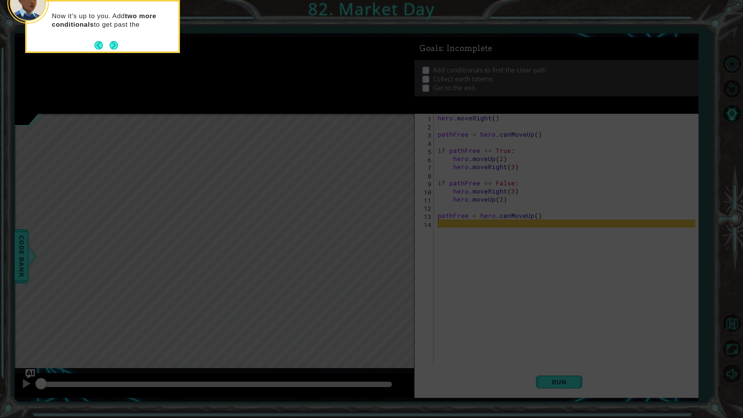
click at [115, 45] on button "Next" at bounding box center [114, 45] width 10 height 10
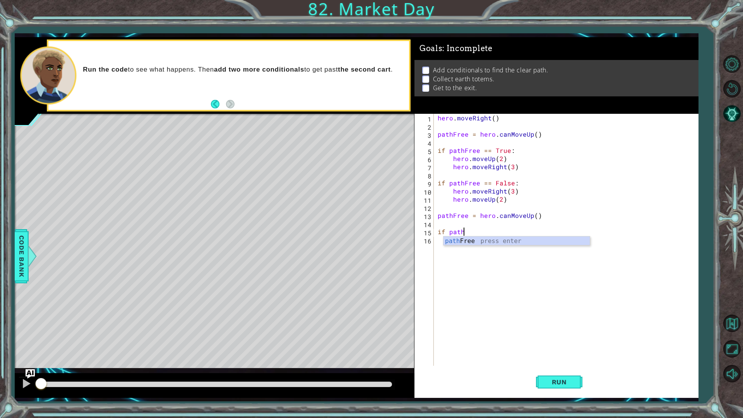
scroll to position [0, 1]
click at [525, 237] on div "pathF ree press enter" at bounding box center [517, 251] width 146 height 28
type textarea "if pathFree == True"
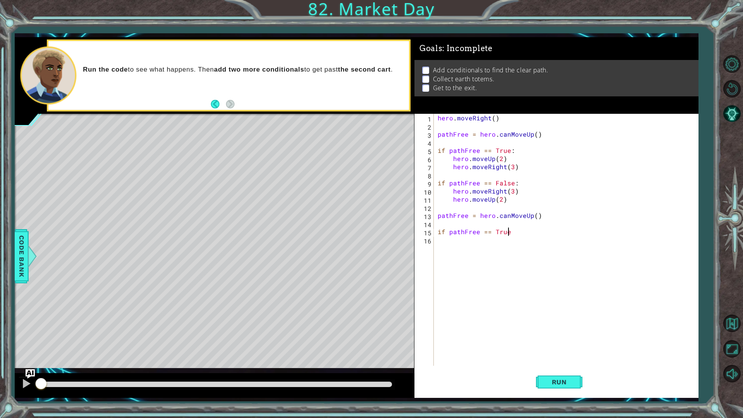
type textarea "if pathFree == True:"
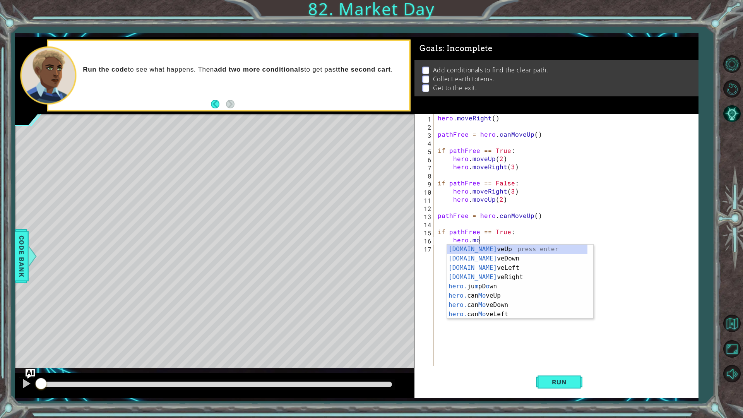
scroll to position [0, 2]
click at [469, 249] on div "hero.move Up press enter hero.move Down press enter hero.move Left press enter …" at bounding box center [520, 291] width 146 height 93
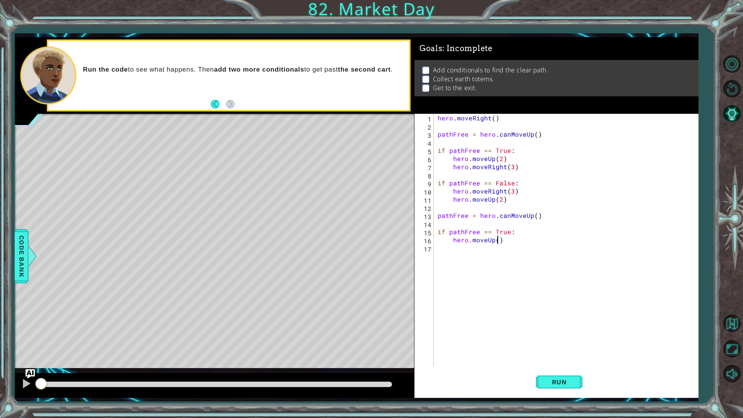
type textarea "hero.moveUp(2)"
click at [450, 252] on div "hero . moveRight ( ) pathFree = hero . canMoveUp ( ) if pathFree == True : hero…" at bounding box center [568, 248] width 264 height 268
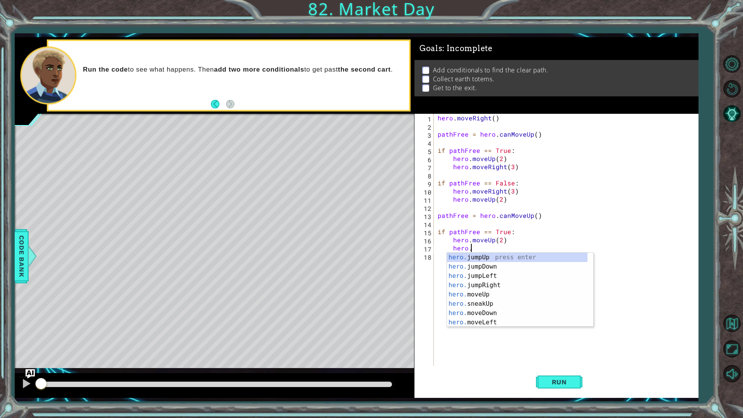
scroll to position [0, 2]
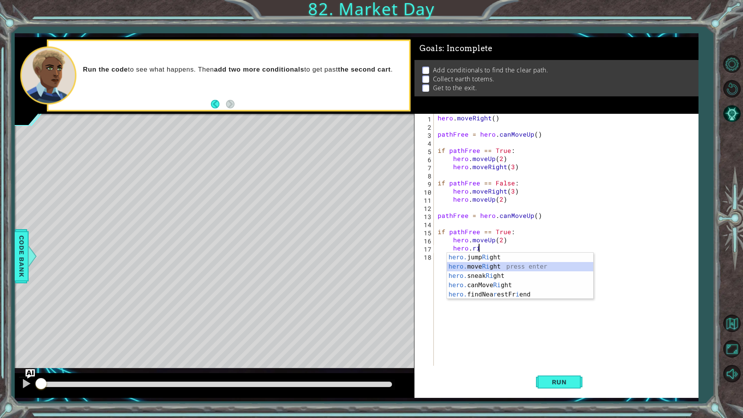
click at [496, 268] on div "hero. jump Ri ght press enter hero. move Ri ght press enter hero. sneak Ri ght …" at bounding box center [520, 285] width 146 height 65
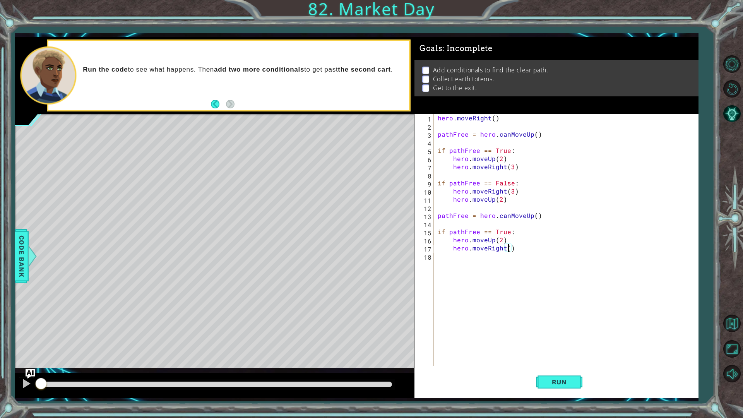
type textarea "hero.moveRight(3)"
click at [463, 277] on div "hero . moveRight ( ) pathFree = hero . canMoveUp ( ) if pathFree == True : hero…" at bounding box center [568, 248] width 264 height 268
type textarea "if pathFree == False:"
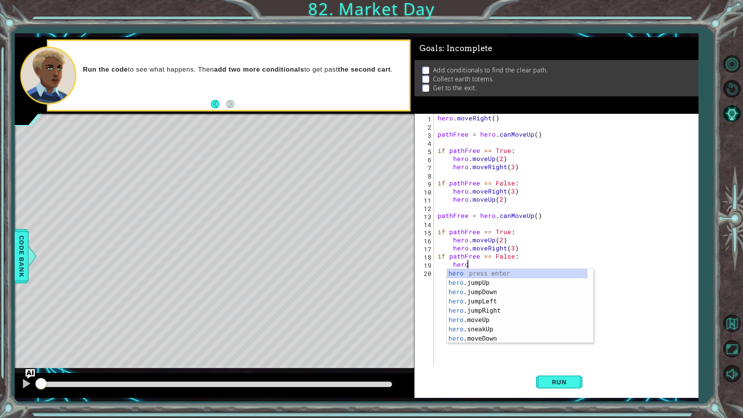
type textarea "hero."
click at [515, 303] on div "hero. jumpUp press enter hero. jumpDown press enter hero. jumpLeft press enter …" at bounding box center [517, 315] width 141 height 93
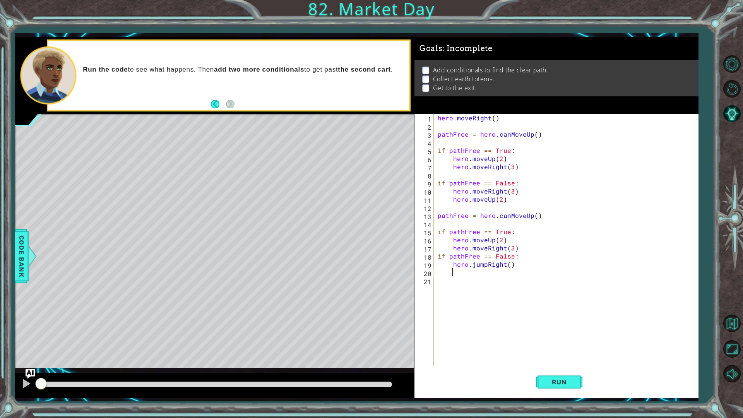
click at [508, 266] on div "hero . moveRight ( ) pathFree = hero . canMoveUp ( ) if pathFree == True : hero…" at bounding box center [568, 248] width 264 height 268
type textarea "hero.jumpRight(2)"
click at [471, 277] on div "hero . moveRight ( ) pathFree = hero . canMoveUp ( ) if pathFree == True : hero…" at bounding box center [568, 248] width 264 height 268
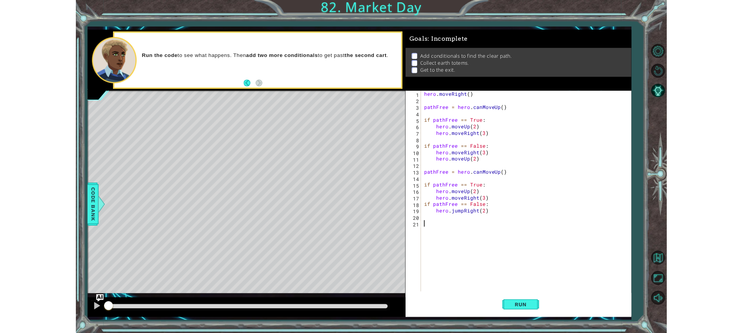
scroll to position [0, 0]
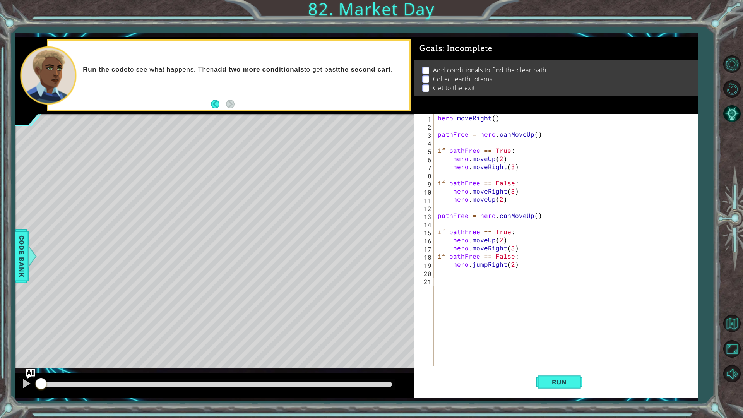
click at [467, 268] on div "hero . moveRight ( ) pathFree = hero . canMoveUp ( ) if pathFree == True : hero…" at bounding box center [568, 248] width 264 height 268
type textarea "hero.jumpRight(2)"
click at [459, 272] on div "hero . moveRight ( ) pathFree = hero . canMoveUp ( ) if pathFree == True : hero…" at bounding box center [568, 248] width 264 height 268
